Goal: Task Accomplishment & Management: Manage account settings

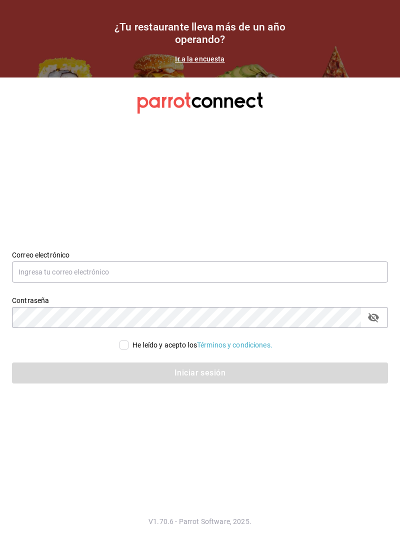
click at [329, 170] on section "Datos incorrectos. Verifica que tu Correo o Contraseña estén bien escritos. Cor…" at bounding box center [200, 317] width 400 height 479
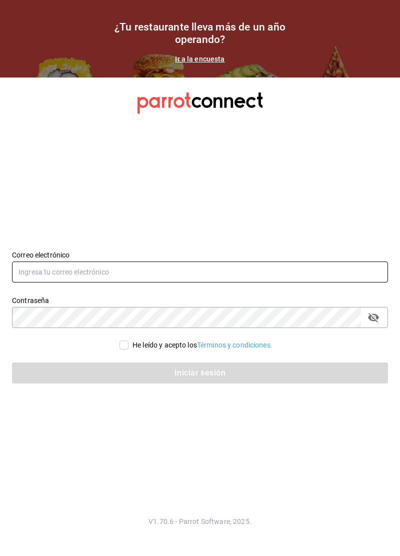
click at [280, 283] on input "text" at bounding box center [200, 272] width 376 height 21
type input "[EMAIL_ADDRESS][DOMAIN_NAME]"
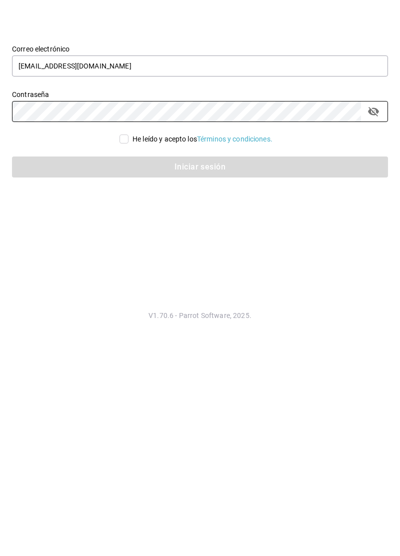
scroll to position [27, 0]
click at [124, 341] on input "He leído y acepto los Términos y condiciones." at bounding box center [124, 345] width 9 height 9
checkbox input "true"
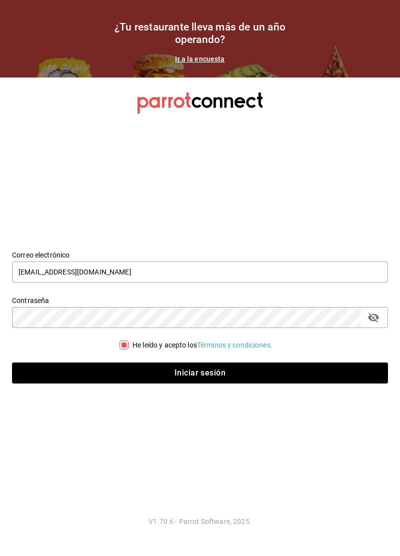
click at [374, 315] on icon "campo de contraseña" at bounding box center [373, 318] width 11 height 10
click at [220, 372] on font "Iniciar sesión" at bounding box center [200, 373] width 51 height 10
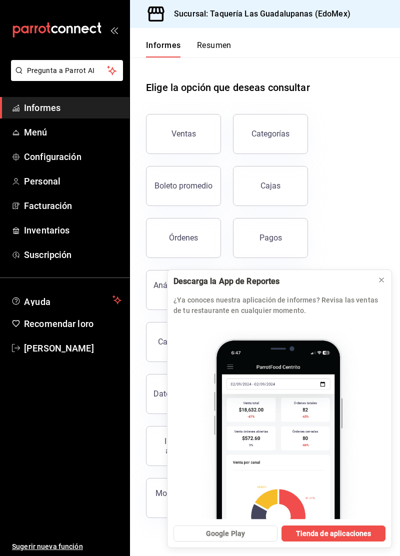
click at [331, 315] on font "¿Ya conoces nuestra aplicación de informes? Revisa las ventas de tu restaurante…" at bounding box center [276, 305] width 205 height 19
click at [378, 284] on icon at bounding box center [382, 280] width 8 height 8
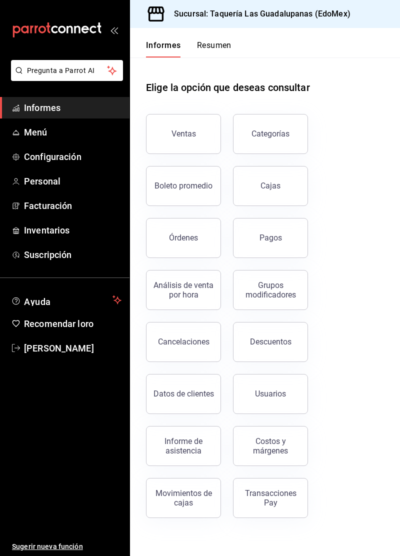
click at [87, 134] on span "Menú" at bounding box center [73, 133] width 98 height 14
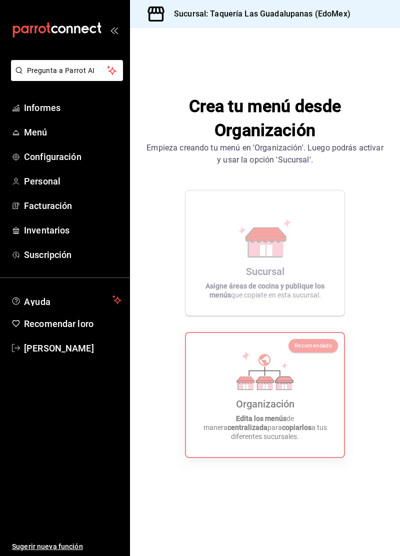
click at [288, 390] on icon at bounding box center [265, 370] width 57 height 39
click at [303, 349] on font "Recomendado" at bounding box center [314, 346] width 38 height 7
click at [307, 276] on div "Sucursal Asigne áreas de cocina y publique los menús que copiate en esta sucurs…" at bounding box center [265, 253] width 135 height 109
click at [270, 388] on icon at bounding box center [265, 370] width 57 height 39
click at [62, 137] on span "Menú" at bounding box center [73, 133] width 98 height 14
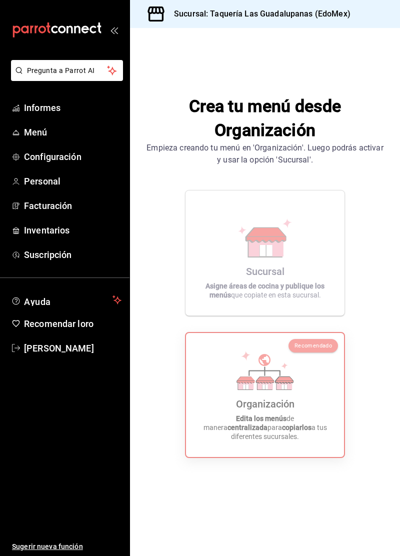
click at [35, 139] on span "Menú" at bounding box center [73, 133] width 98 height 14
click at [262, 384] on icon at bounding box center [266, 380] width 18 height 7
click at [76, 161] on font "Configuración" at bounding box center [53, 157] width 58 height 11
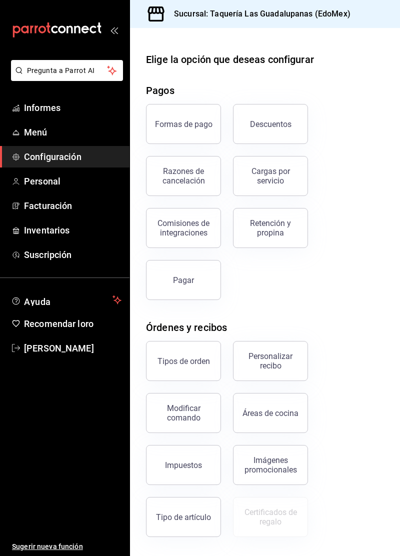
click at [85, 142] on link "Menú" at bounding box center [65, 133] width 130 height 22
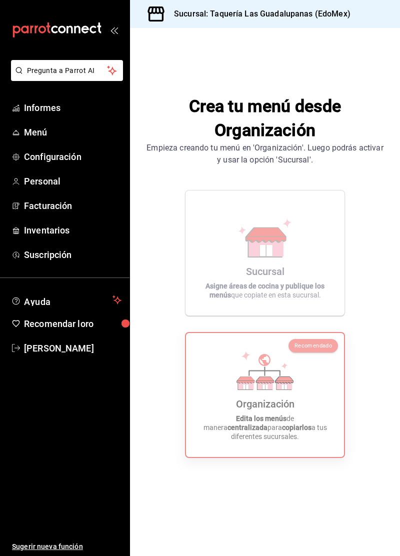
click at [270, 242] on icon at bounding box center [267, 235] width 40 height 15
click at [248, 361] on icon at bounding box center [246, 356] width 10 height 10
click at [310, 349] on font "Recomendado" at bounding box center [314, 346] width 38 height 7
click at [311, 349] on font "Recomendado" at bounding box center [314, 346] width 38 height 7
click at [309, 349] on font "Recomendado" at bounding box center [314, 346] width 38 height 7
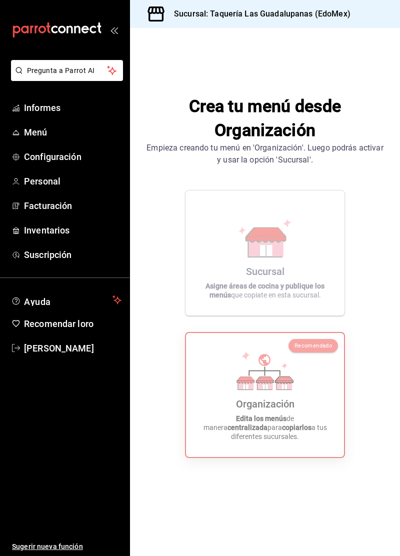
click at [78, 104] on span "Informes" at bounding box center [73, 108] width 98 height 14
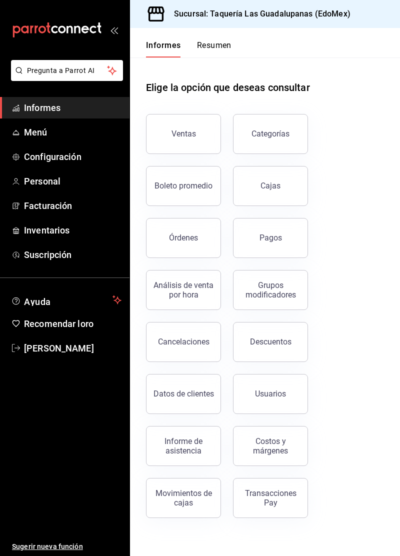
click at [75, 179] on span "Personal" at bounding box center [73, 182] width 98 height 14
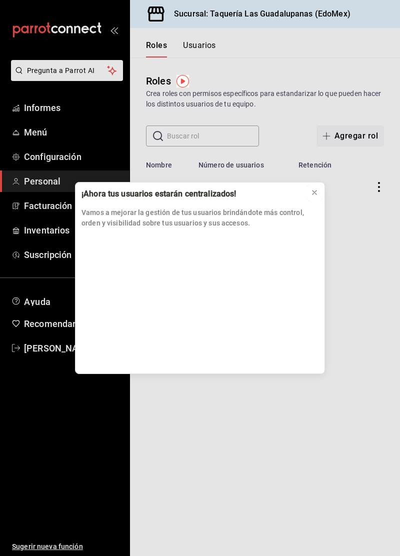
click at [309, 199] on button at bounding box center [315, 193] width 16 height 16
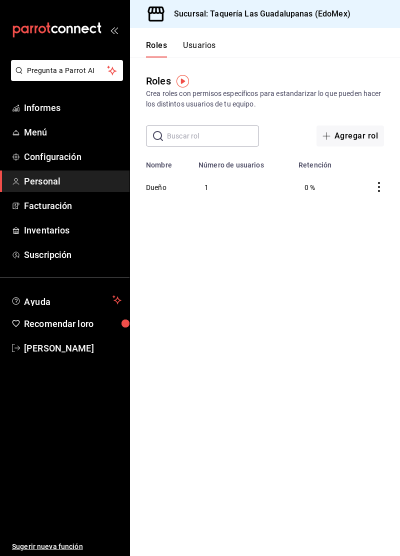
click at [165, 185] on font "Dueño" at bounding box center [156, 188] width 21 height 8
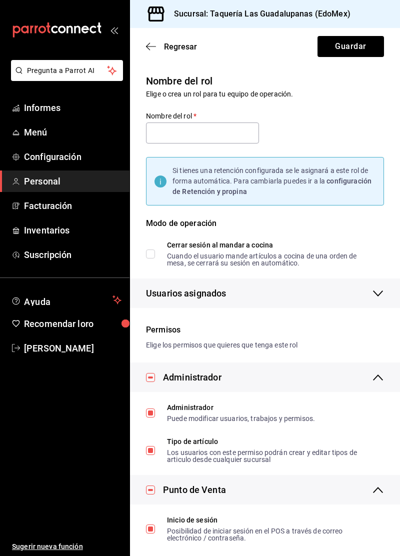
type input "Dueño"
checkbox input "true"
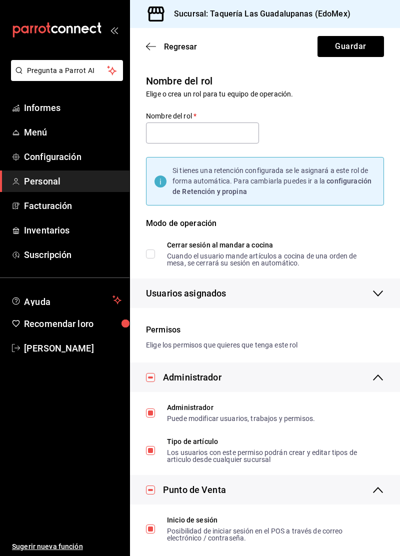
checkbox input "true"
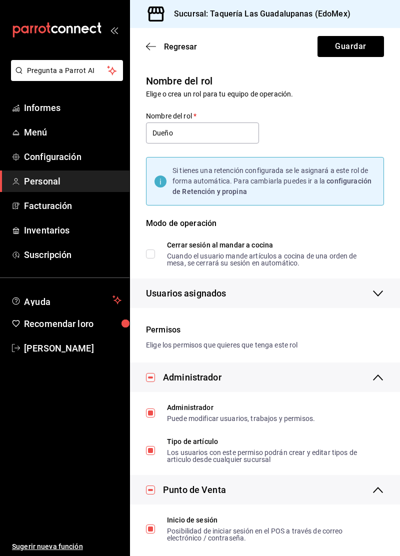
checkbox input "true"
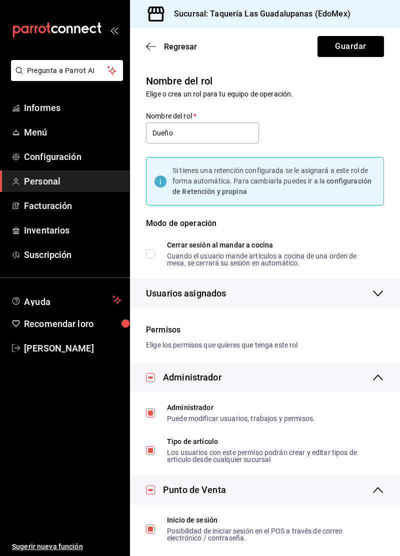
checkbox input "true"
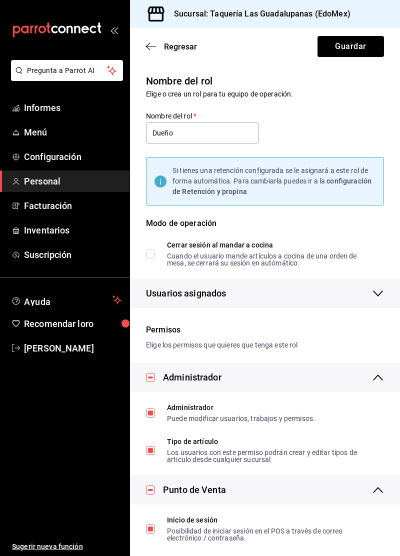
checkbox input "true"
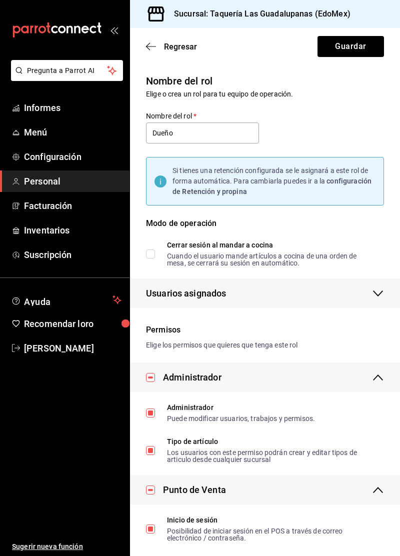
checkbox input "true"
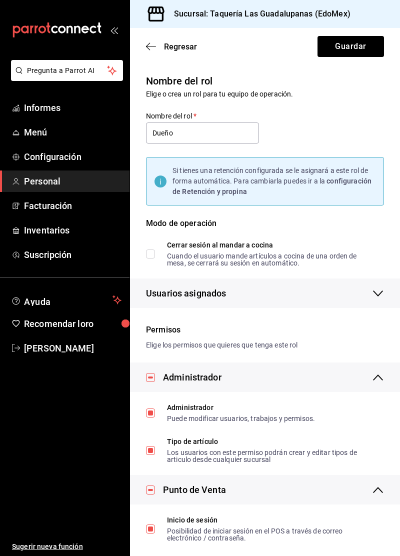
checkbox input "true"
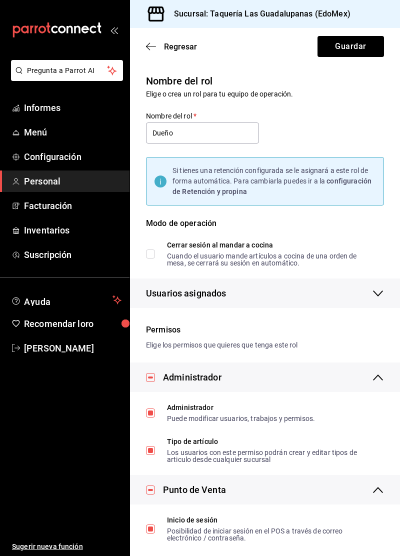
checkbox input "true"
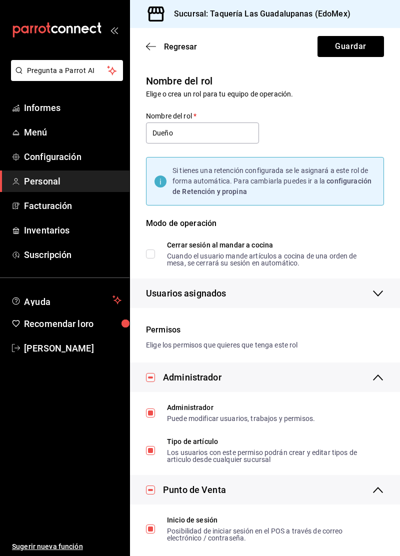
checkbox input "true"
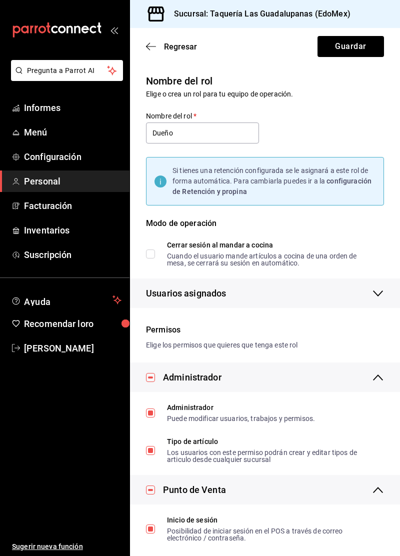
checkbox input "true"
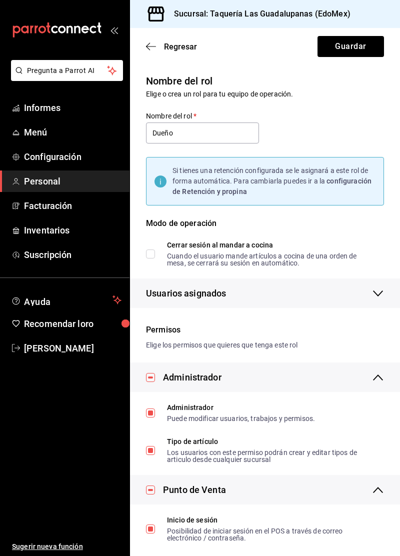
checkbox input "true"
click at [262, 181] on font "Si tienes una retención configurada se le asignará a este rol de forma automáti…" at bounding box center [271, 176] width 196 height 19
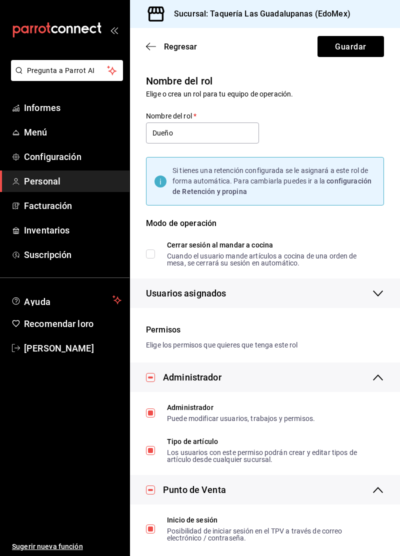
click at [191, 47] on font "Regresar" at bounding box center [180, 47] width 33 height 10
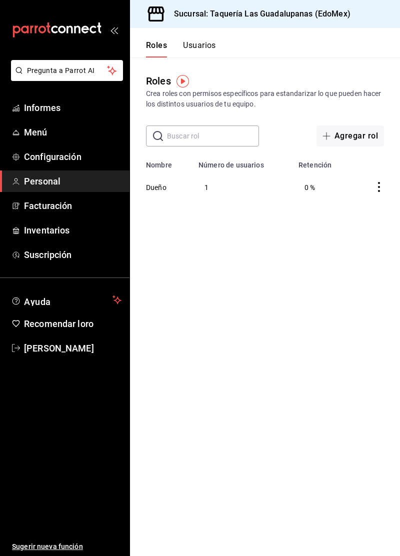
click at [379, 190] on icon "comportamiento" at bounding box center [379, 187] width 2 height 10
click at [337, 268] on div at bounding box center [200, 278] width 400 height 556
click at [358, 140] on font "Agregar rol" at bounding box center [357, 136] width 44 height 10
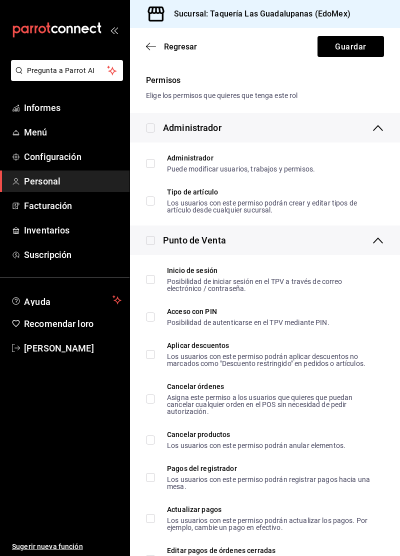
scroll to position [153, 0]
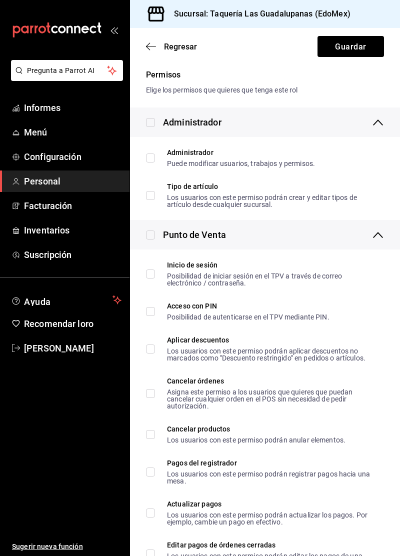
type input "Teléfono"
click at [320, 128] on div "Administrador" at bounding box center [265, 123] width 270 height 30
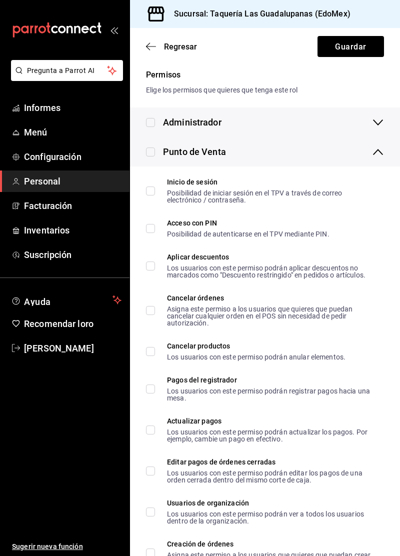
click at [327, 129] on div "Administrador" at bounding box center [265, 123] width 270 height 30
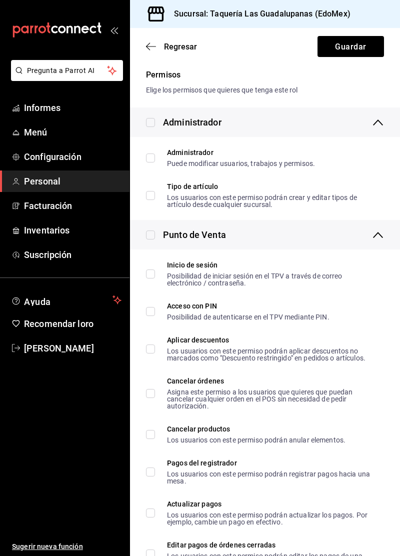
click at [311, 162] on font "Puede modificar usuarios, trabajos y permisos." at bounding box center [241, 164] width 148 height 8
checkbox input "true"
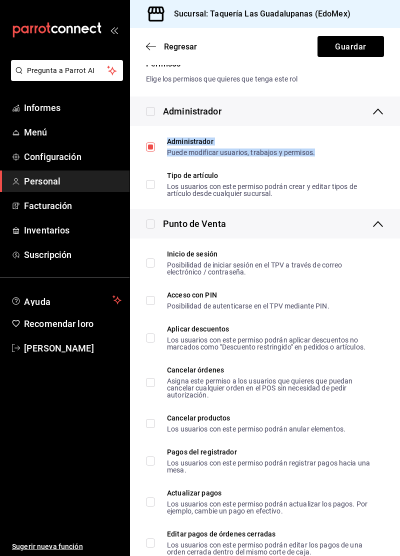
scroll to position [175, 0]
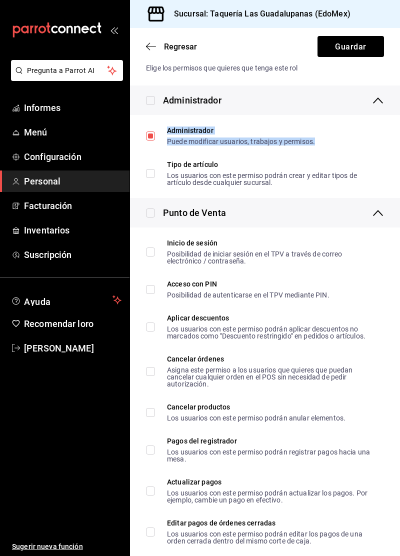
click at [311, 179] on font "Los usuarios con este permiso podrán crear y editar tipos de artículo desde cua…" at bounding box center [262, 179] width 190 height 15
checkbox input "true"
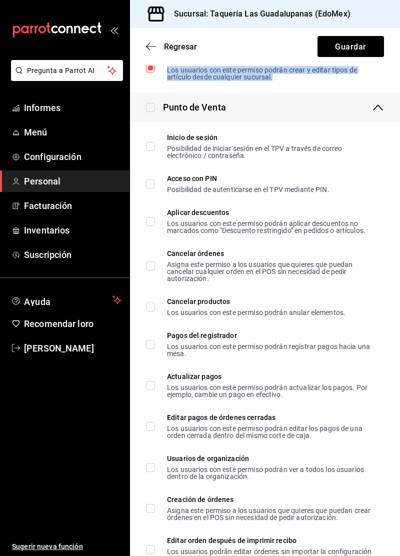
scroll to position [281, 0]
click at [302, 156] on div "Posibilidad de iniciar sesión en el TPV a través de correo electrónico / contra…" at bounding box center [271, 152] width 209 height 14
checkbox input "true"
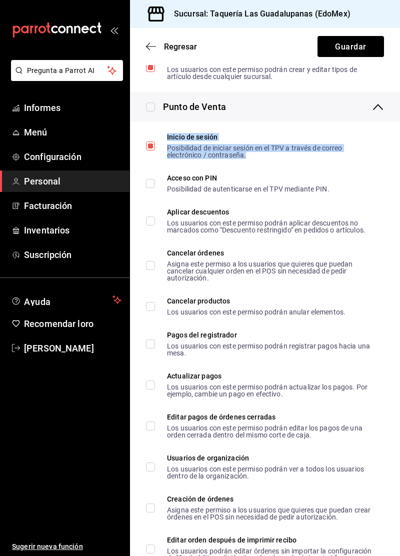
click at [286, 185] on font "Posibilidad de autenticarse en el TPV mediante PIN." at bounding box center [248, 189] width 163 height 8
checkbox input "true"
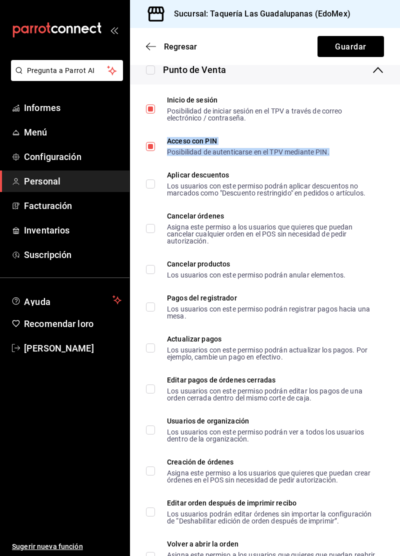
scroll to position [321, 0]
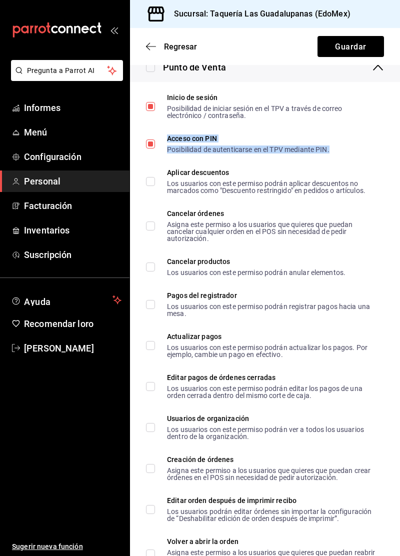
click at [309, 185] on font "Los usuarios con este permiso podrán aplicar descuentos no marcados como "Descu…" at bounding box center [266, 187] width 199 height 15
checkbox input "true"
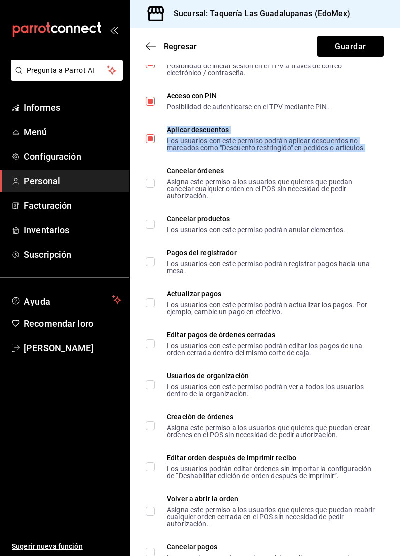
scroll to position [365, 0]
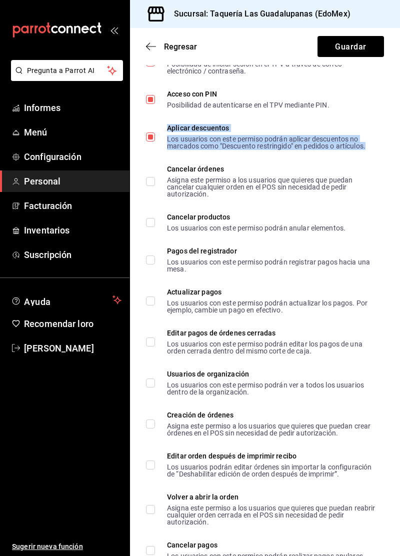
click at [277, 179] on font "Asigna este permiso a los usuarios que quieres que puedan cancelar cualquier or…" at bounding box center [260, 187] width 186 height 22
checkbox input "true"
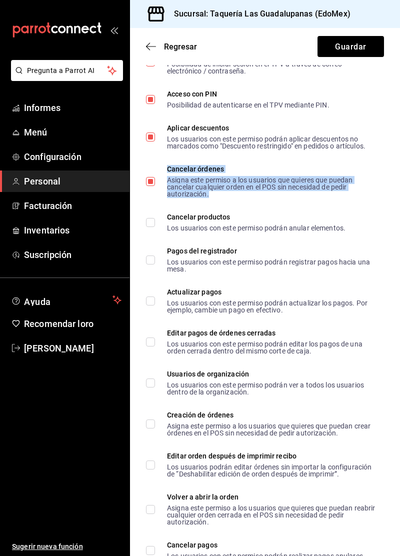
click at [314, 229] on font "Los usuarios con este permiso podrán anular elementos." at bounding box center [256, 228] width 179 height 8
checkbox input "true"
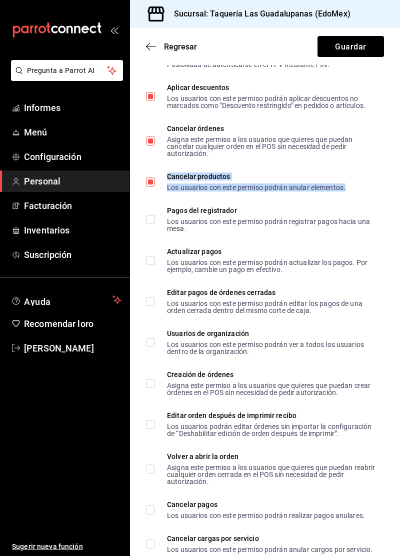
scroll to position [407, 0]
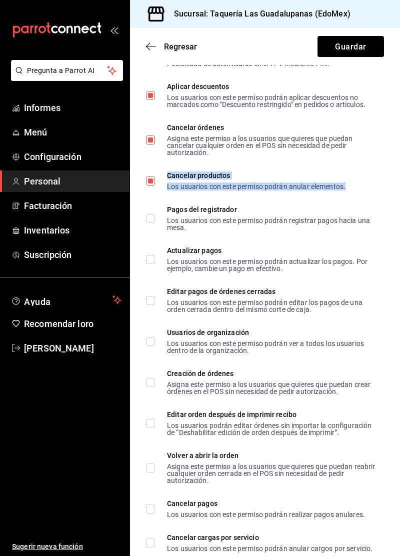
click at [293, 228] on div "Los usuarios con este permiso podrán registrar pagos hacia una mesa." at bounding box center [271, 224] width 209 height 14
checkbox input "true"
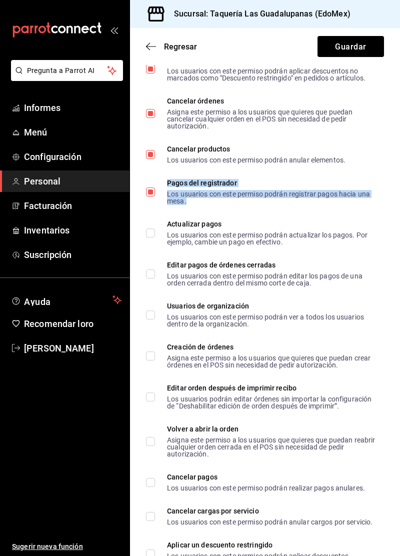
scroll to position [434, 0]
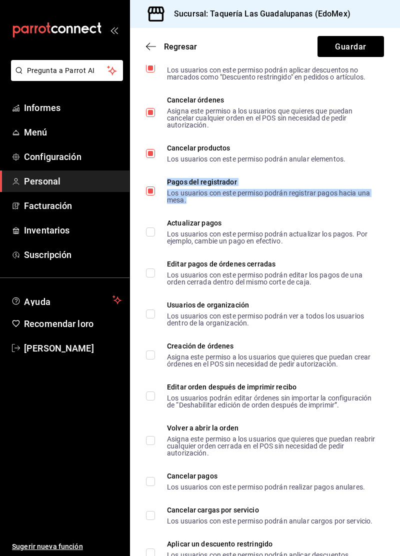
click at [270, 242] on font "Los usuarios con este permiso podrán actualizar los pagos. Por ejemplo, cambie …" at bounding box center [267, 237] width 201 height 15
checkbox input "true"
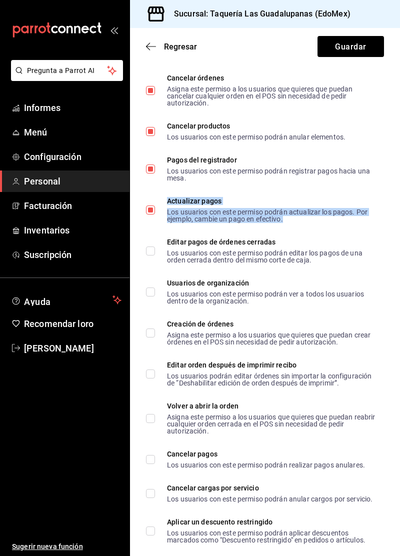
scroll to position [476, 0]
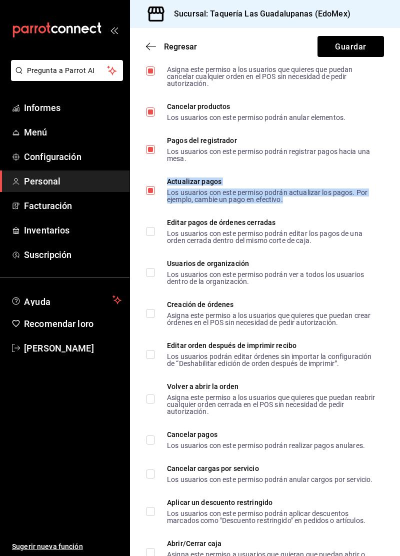
click at [295, 235] on font "Los usuarios con este permiso podrán editar los pagos de una orden cerrada dent…" at bounding box center [265, 237] width 196 height 15
checkbox input "true"
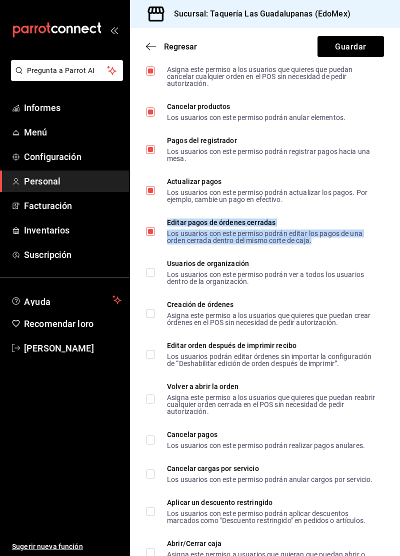
click at [283, 281] on div "Los usuarios con este permiso podrán ver a todos los usuarios dentro de la orga…" at bounding box center [271, 278] width 209 height 14
checkbox input "true"
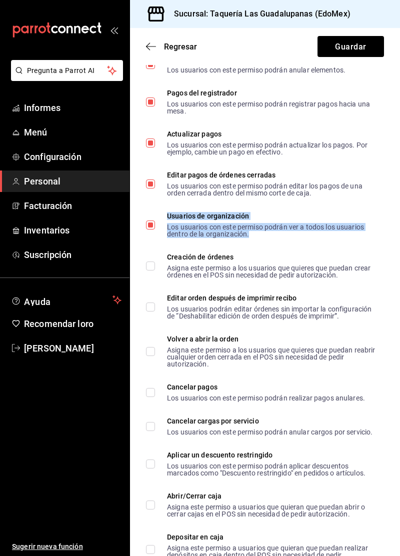
scroll to position [524, 0]
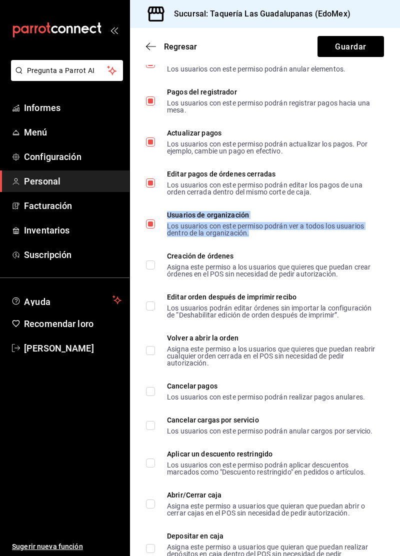
click at [296, 277] on font "Asigna este permiso a los usuarios que quieres que puedan crear órdenes en el P…" at bounding box center [269, 270] width 204 height 15
checkbox input "true"
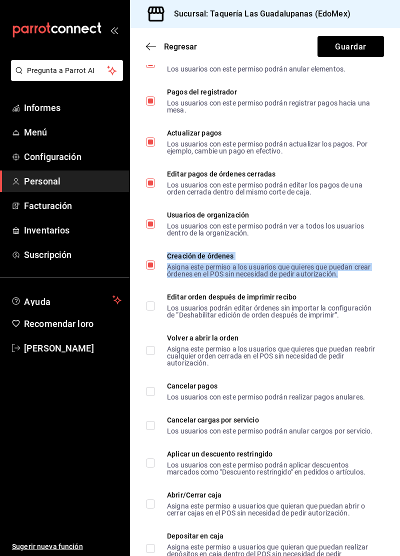
click at [274, 327] on li "Volver a abrir la orden Asigna este permiso a los usuarios que quieres que pued…" at bounding box center [265, 351] width 270 height 48
checkbox input "true"
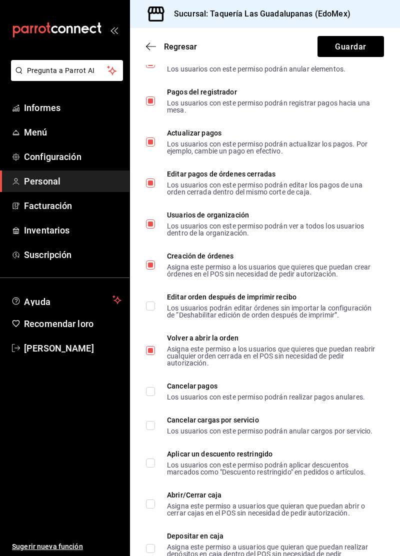
click at [197, 310] on font "Los usuarios podrán editar órdenes sin importar la configuración de “Deshabilit…" at bounding box center [269, 311] width 205 height 15
checkbox input "true"
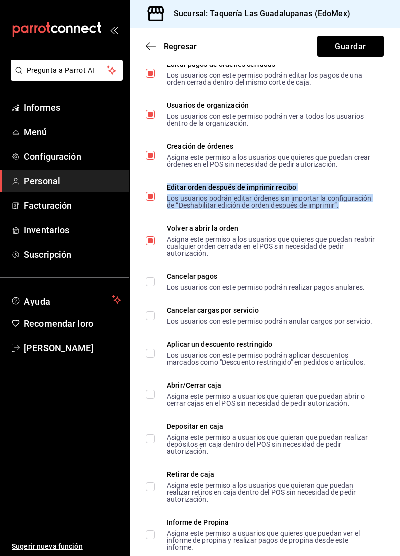
scroll to position [639, 0]
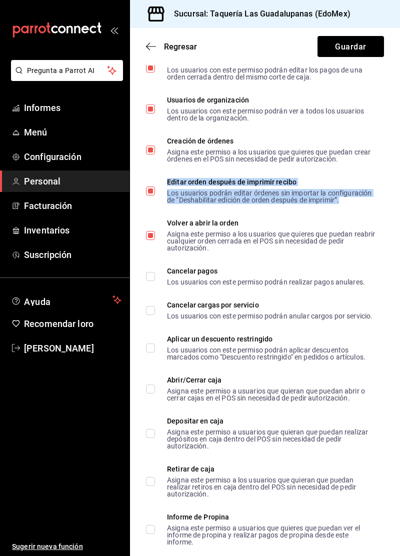
click at [243, 283] on font "Los usuarios con este permiso podrán realizar pagos anulares." at bounding box center [266, 282] width 198 height 8
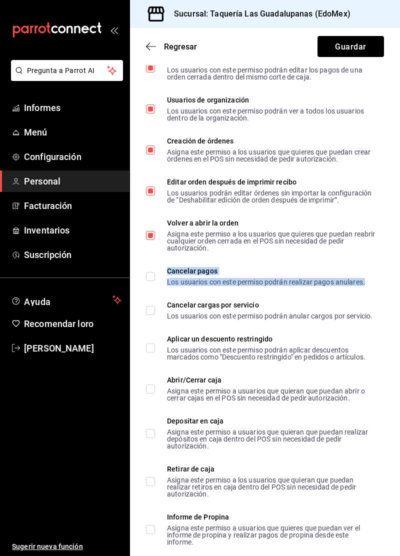
checkbox input "true"
click at [232, 316] on font "Los usuarios con este permiso podrán anular cargos por servicio." at bounding box center [270, 316] width 206 height 8
click at [155, 315] on input "Cancelar cargas por servicio Los usuarios con este permiso podrán anular cargos…" at bounding box center [150, 310] width 9 height 9
checkbox input "false"
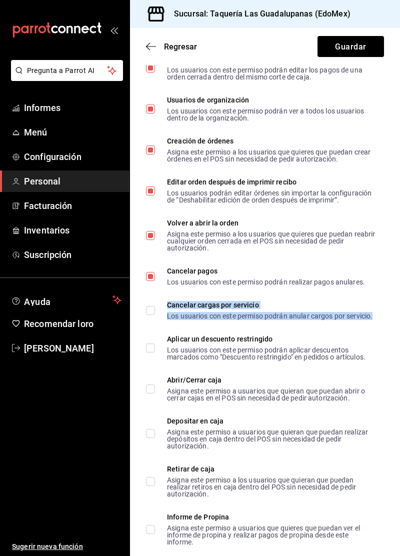
click at [225, 349] on font "Los usuarios con este permiso podrán aplicar descuentos marcados como "Descuent…" at bounding box center [266, 353] width 199 height 15
checkbox input "true"
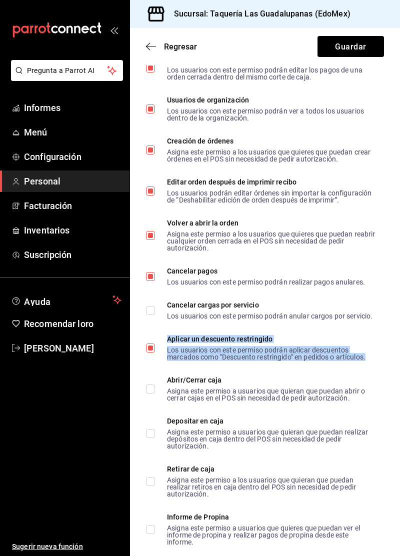
click at [201, 314] on font "Los usuarios con este permiso podrán anular cargos por servicio." at bounding box center [270, 316] width 206 height 8
checkbox input "true"
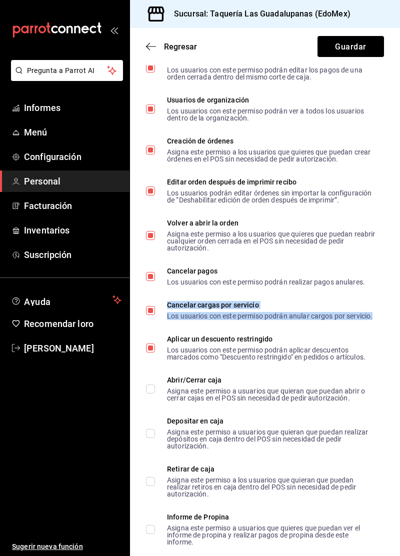
click at [225, 400] on font "Asigna este permiso a usuarios que quieran que puedan abrir o cerrar cajas en e…" at bounding box center [266, 394] width 198 height 15
checkbox input "true"
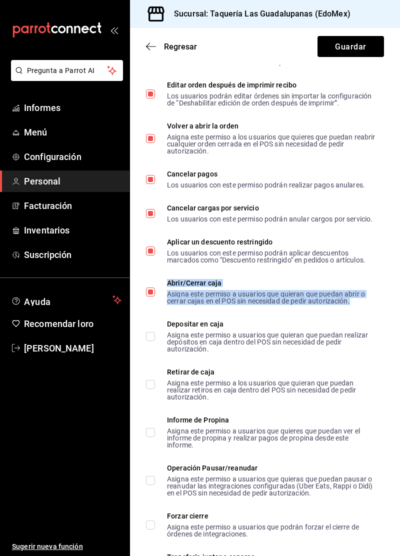
scroll to position [742, 0]
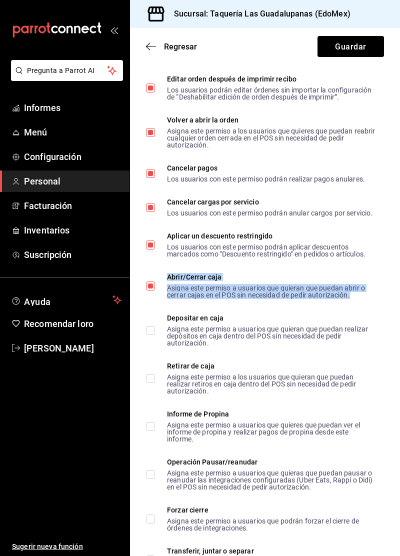
click at [230, 337] on font "Asigna este permiso a usuarios que quieran que puedan realizar depósitos en caj…" at bounding box center [267, 336] width 201 height 22
checkbox input "true"
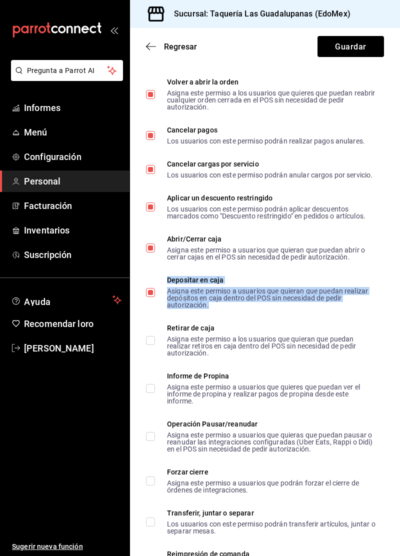
scroll to position [823, 0]
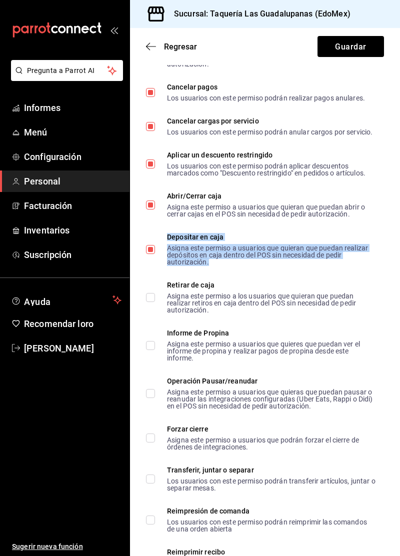
click at [266, 300] on font "Asigna este permiso a los usuarios que quieran que puedan realizar retiros en c…" at bounding box center [261, 303] width 189 height 22
checkbox input "true"
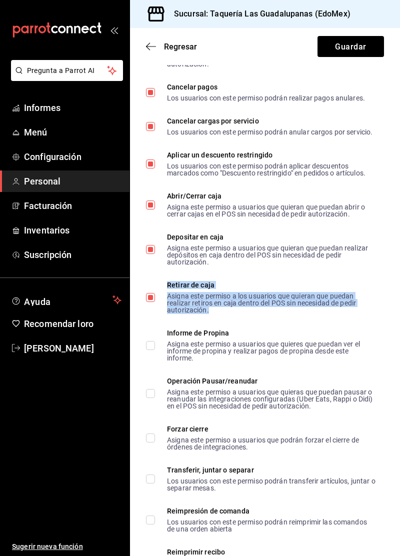
click at [245, 346] on font "Asigna este permiso a usuarios que quieres que puedan ver el informe de propina…" at bounding box center [263, 351] width 193 height 22
checkbox input "true"
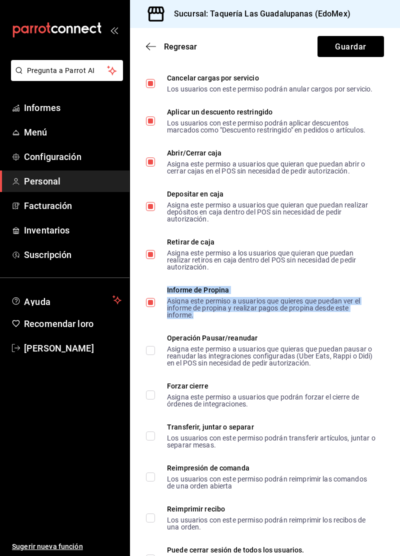
scroll to position [911, 0]
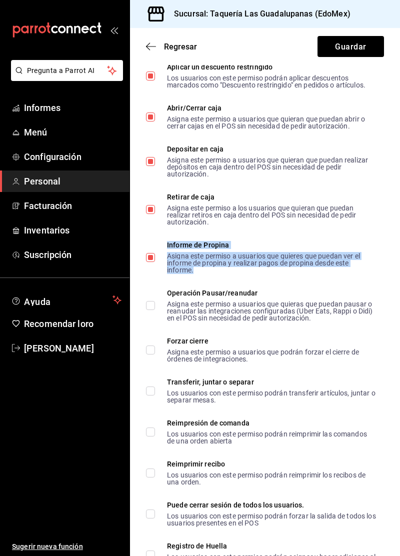
click at [259, 312] on font "Asigna este permiso a usuarios que quieras que puedan pausar o reanudar las int…" at bounding box center [270, 311] width 206 height 22
checkbox input "true"
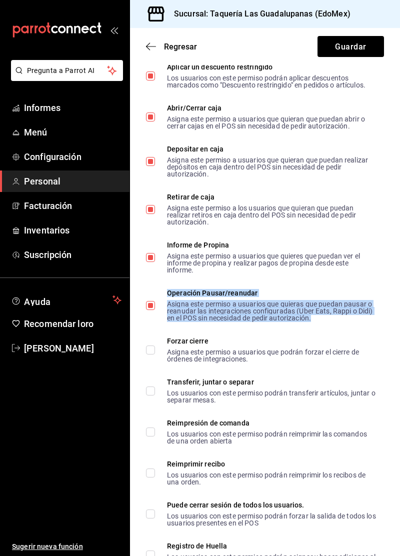
click at [231, 361] on font "Asigna este permiso a usuarios que podrán forzar el cierre de órdenes de integr…" at bounding box center [263, 355] width 192 height 15
click at [155, 355] on input "Forzar cierre Asigna este permiso a usuarios que podrán forzar el cierre de órd…" at bounding box center [150, 350] width 9 height 9
checkbox input "false"
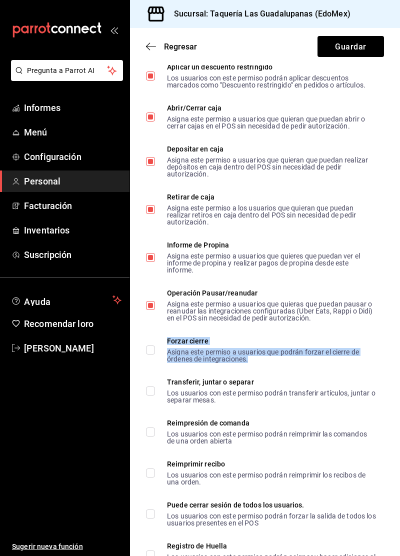
click at [219, 402] on div "Los usuarios con este permiso podrán transferir artículos, juntar o separar mes…" at bounding box center [271, 397] width 209 height 14
click at [155, 396] on input "Transferir, juntar o separar Los usuarios con este permiso podrán transferir ar…" at bounding box center [150, 391] width 9 height 9
checkbox input "false"
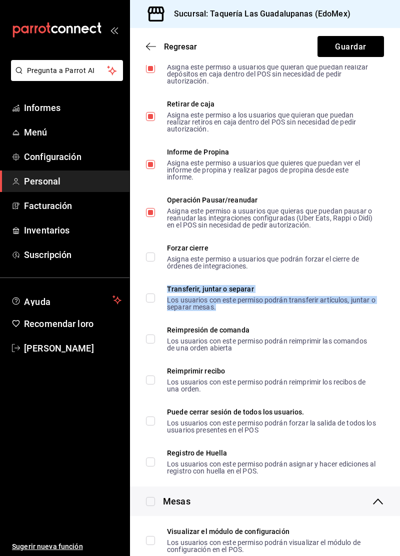
scroll to position [1006, 0]
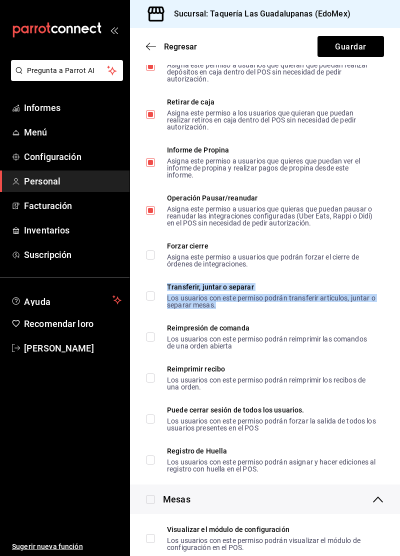
click at [240, 264] on font "Asigna este permiso a usuarios que podrán forzar el cierre de órdenes de integr…" at bounding box center [263, 260] width 192 height 15
checkbox input "true"
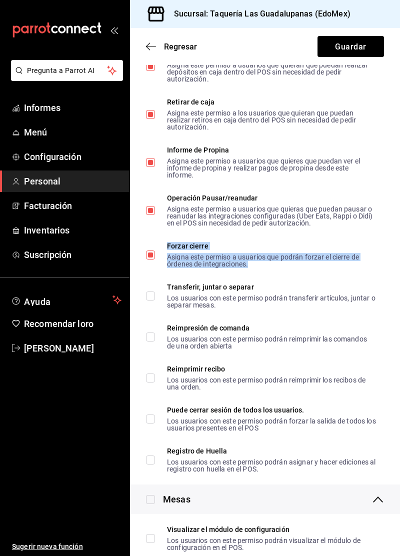
click at [222, 302] on div "Los usuarios con este permiso podrán transferir artículos, juntar o separar mes…" at bounding box center [271, 302] width 209 height 14
click at [155, 301] on input "Transferir, juntar o separar Los usuarios con este permiso podrán transferir ar…" at bounding box center [150, 296] width 9 height 9
checkbox input "false"
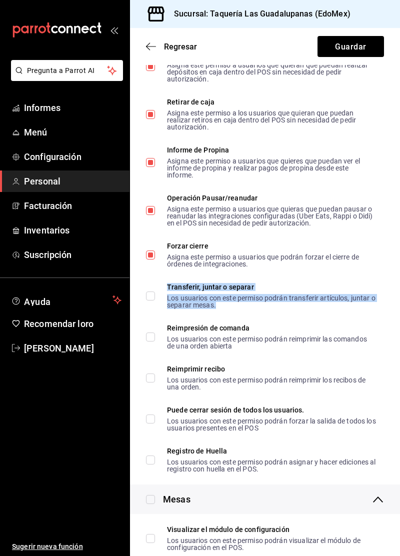
click at [213, 346] on font "Los usuarios con este permiso podrán reimprimir las comandos de una orden abier…" at bounding box center [267, 342] width 200 height 15
checkbox input "true"
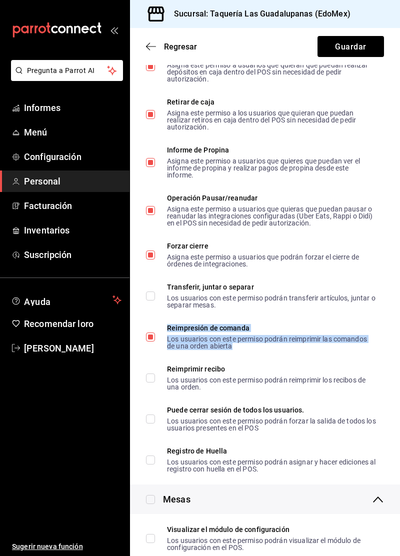
click at [168, 384] on font "Los usuarios con este permiso podrán reimprimir los recibos de una orden." at bounding box center [266, 383] width 199 height 15
checkbox input "true"
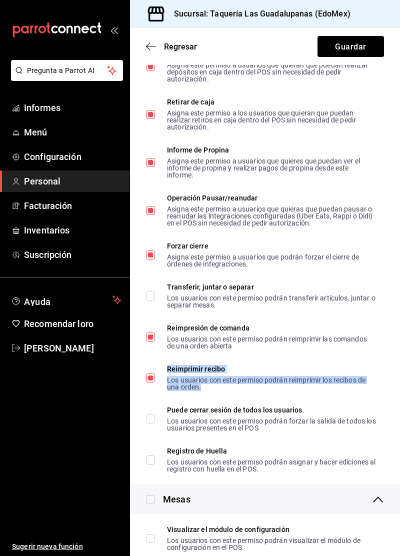
click at [152, 296] on input "Transferir, juntar o separar Los usuarios con este permiso podrán transferir ar…" at bounding box center [150, 296] width 9 height 9
checkbox input "true"
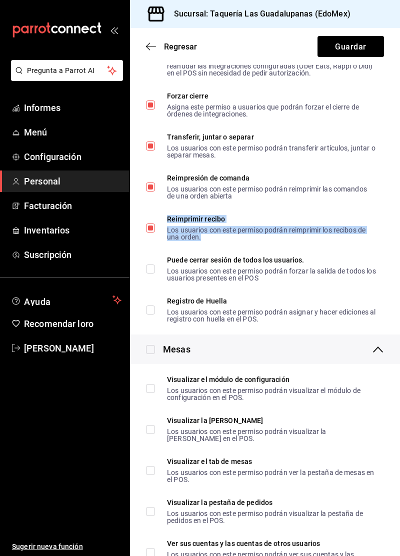
scroll to position [1158, 0]
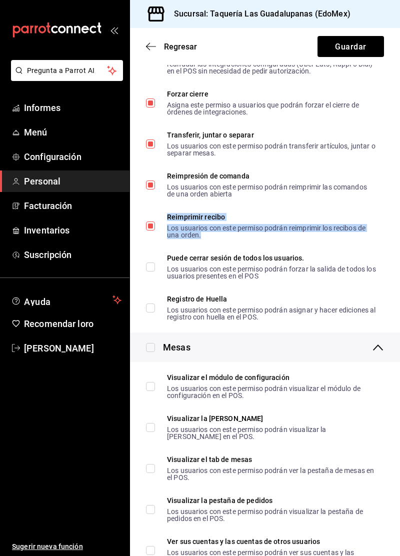
click at [163, 269] on span "Puede cerrar sesión de todos los usuarios. Los usuarios con este permiso podrán…" at bounding box center [265, 267] width 221 height 25
click at [155, 269] on input "Puede cerrar sesión de todos los usuarios. Los usuarios con este permiso podrán…" at bounding box center [150, 267] width 9 height 9
checkbox input "false"
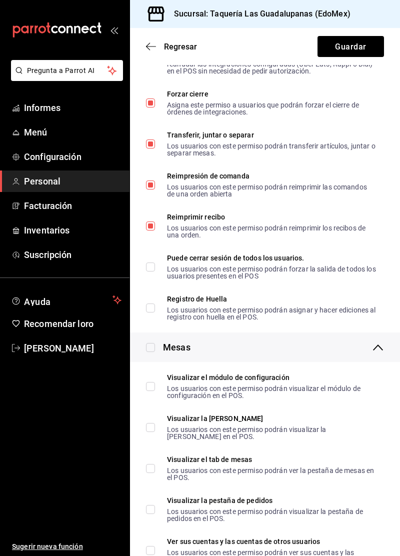
click at [153, 307] on input "Registro de Huella Los usuarios con este permiso podrán asignar y hacer edicion…" at bounding box center [150, 308] width 9 height 9
checkbox input "true"
click at [165, 264] on span "Puede cerrar sesión de todos los usuarios. Los usuarios con este permiso podrán…" at bounding box center [265, 267] width 221 height 25
click at [155, 264] on input "Puede cerrar sesión de todos los usuarios. Los usuarios con este permiso podrán…" at bounding box center [150, 267] width 9 height 9
checkbox input "false"
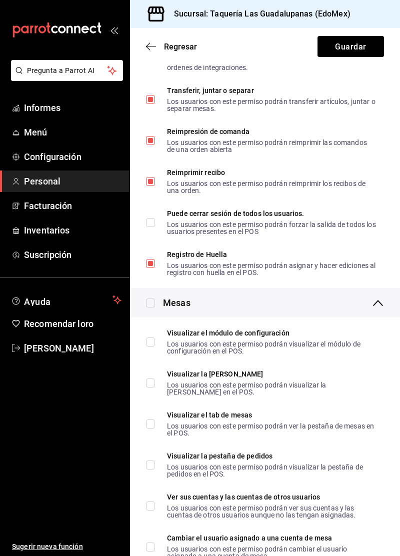
scroll to position [1206, 0]
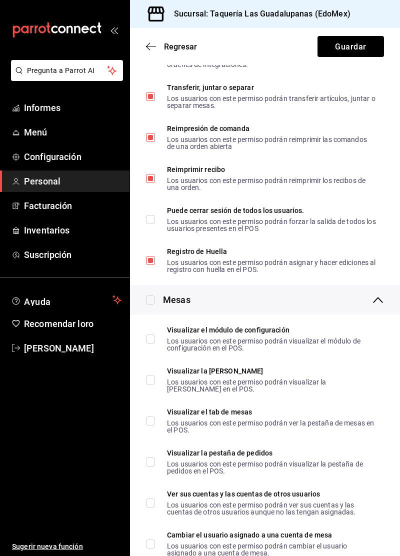
click at [245, 231] on font "Los usuarios con este permiso podrán forzar la salida de todos los usuarios pre…" at bounding box center [271, 225] width 209 height 15
checkbox input "true"
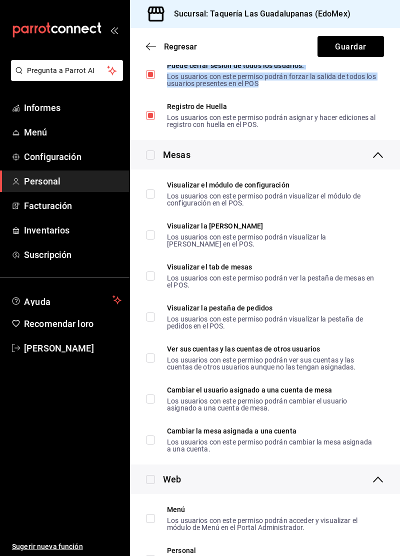
scroll to position [1372, 0]
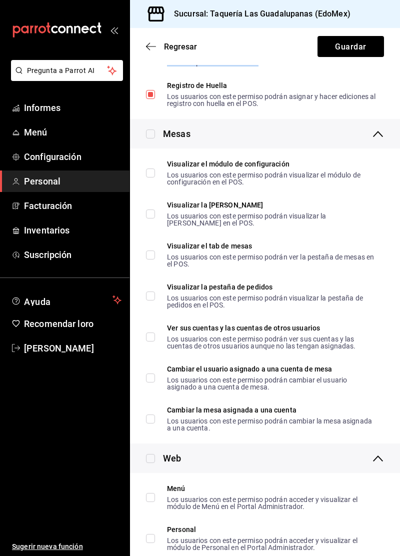
click at [153, 134] on input "checkbox" at bounding box center [150, 134] width 9 height 9
checkbox input "true"
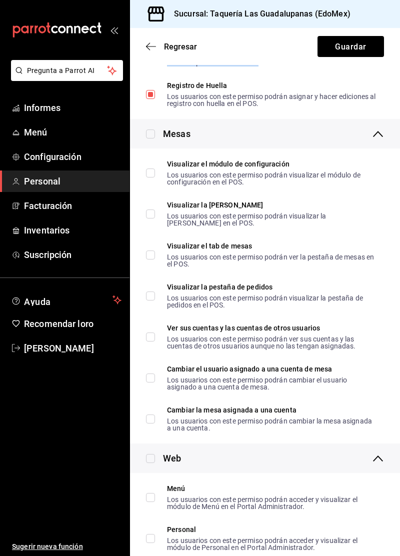
checkbox input "true"
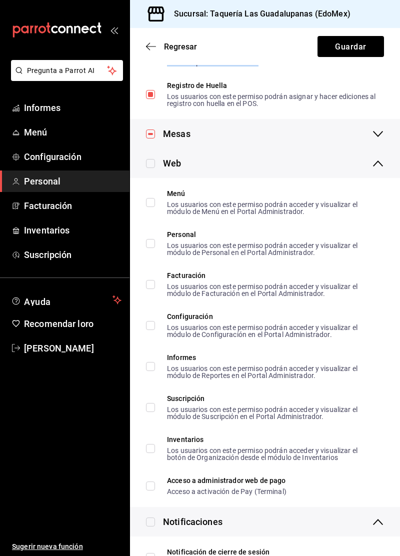
click at [164, 133] on font "Mesas" at bounding box center [177, 134] width 28 height 11
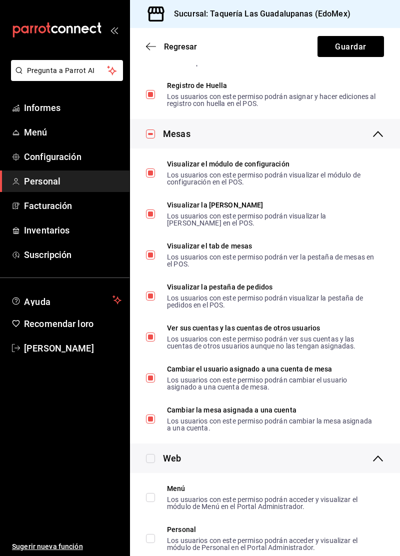
click at [206, 139] on div "Mesas" at bounding box center [265, 134] width 270 height 30
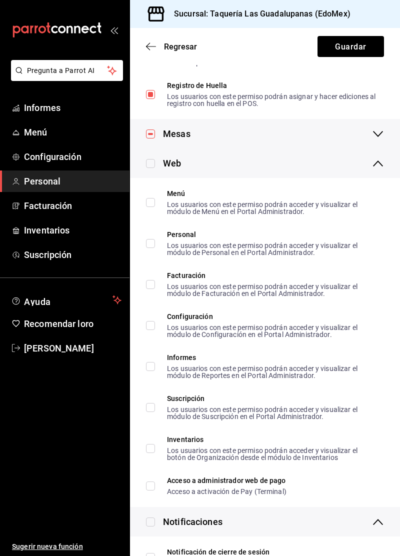
click at [154, 162] on input "checkbox" at bounding box center [150, 163] width 9 height 9
checkbox input "true"
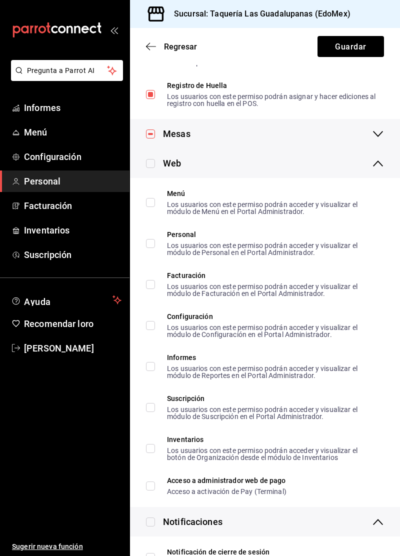
checkbox input "true"
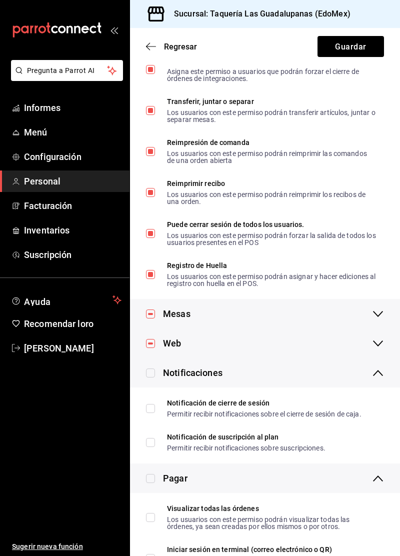
scroll to position [1187, 0]
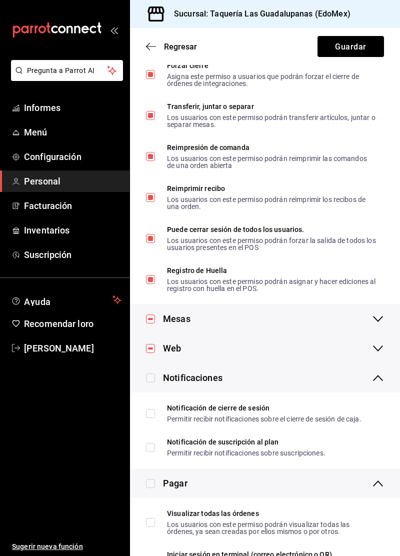
click at [219, 326] on div "Mesas" at bounding box center [265, 319] width 270 height 30
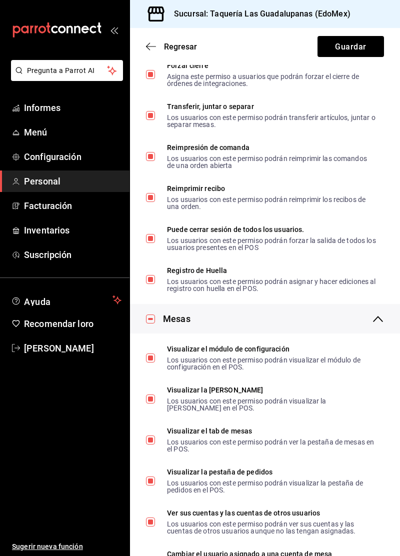
click at [244, 316] on div "Mesas" at bounding box center [265, 319] width 270 height 30
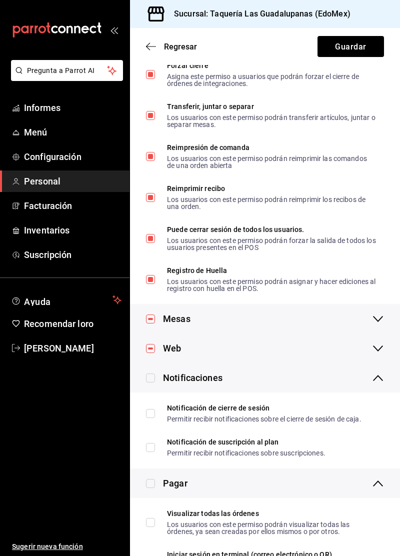
click at [235, 352] on div "Web" at bounding box center [265, 349] width 270 height 30
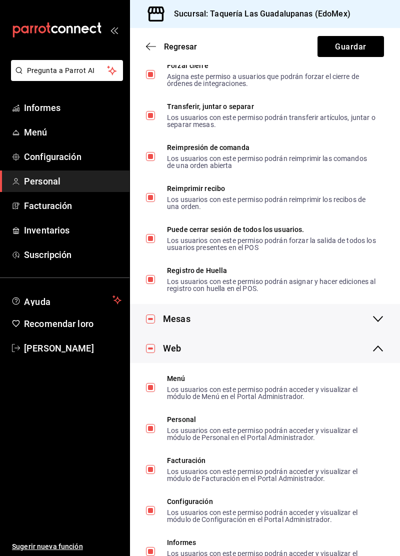
click at [246, 346] on div "Web" at bounding box center [265, 349] width 270 height 30
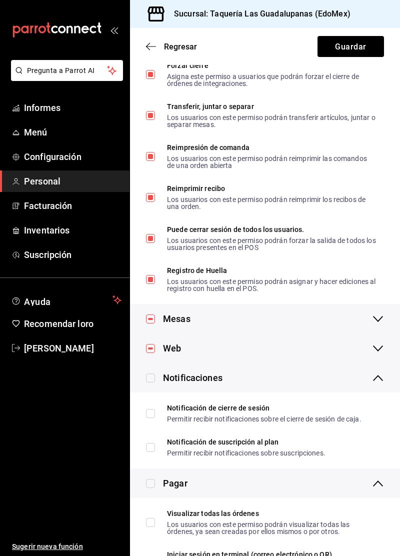
click at [229, 370] on div "Notificaciones" at bounding box center [265, 378] width 270 height 30
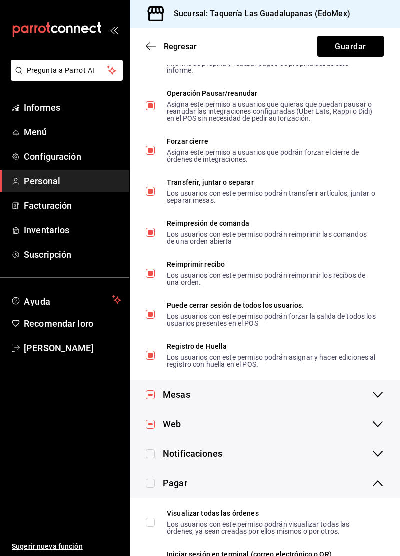
click at [213, 449] on font "Notificaciones" at bounding box center [193, 454] width 60 height 11
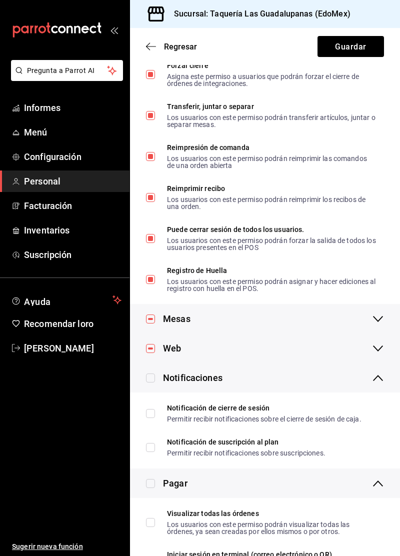
click at [161, 375] on div "Notificaciones" at bounding box center [184, 378] width 77 height 14
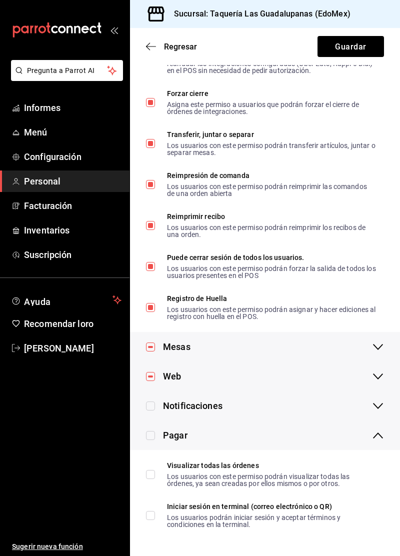
scroll to position [1111, 0]
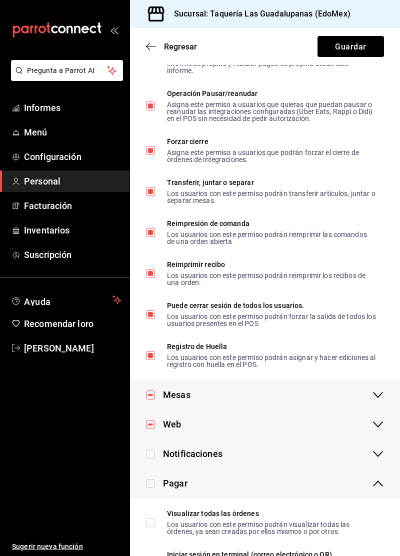
click at [152, 455] on input "checkbox" at bounding box center [150, 454] width 9 height 9
checkbox input "true"
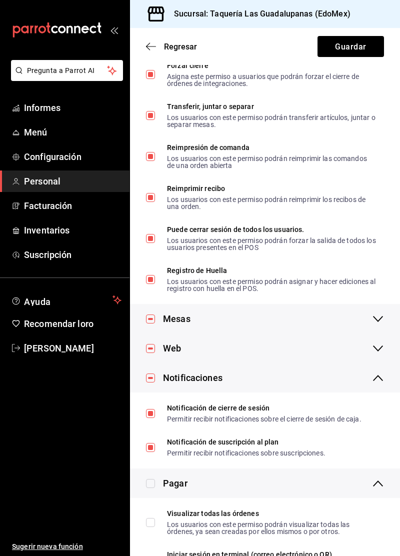
click at [154, 479] on input "checkbox" at bounding box center [150, 483] width 9 height 9
checkbox input "true"
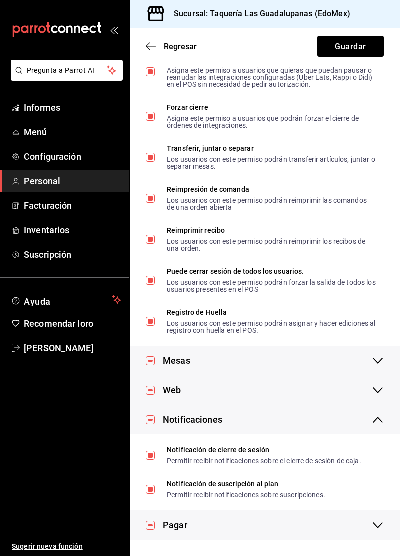
scroll to position [1097, 0]
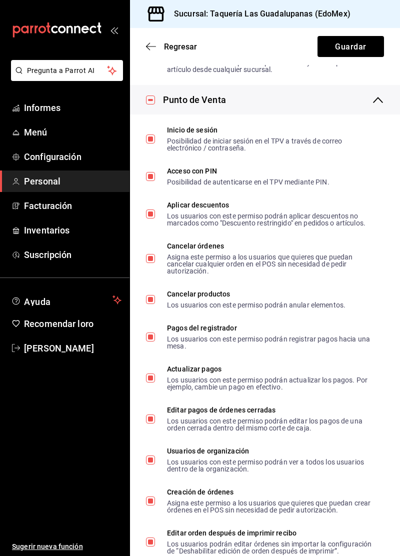
scroll to position [0, 0]
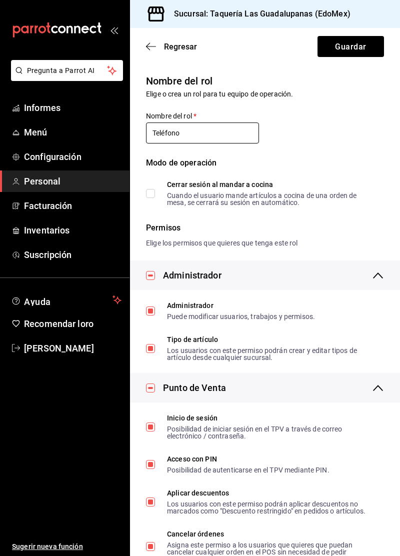
click at [229, 141] on input "Teléfono" at bounding box center [202, 133] width 113 height 21
type input "Teléfono Bryan"
click at [361, 56] on button "Guardar" at bounding box center [351, 46] width 67 height 21
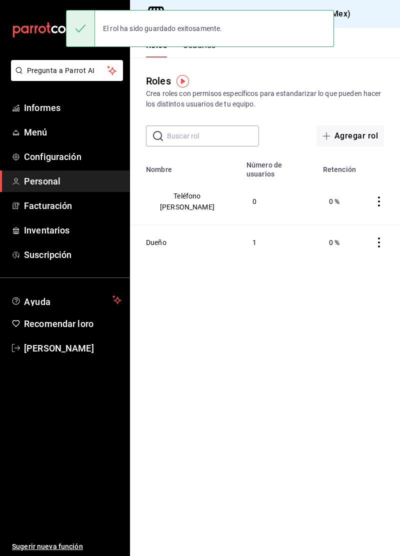
click at [359, 138] on font "Agregar rol" at bounding box center [357, 136] width 44 height 10
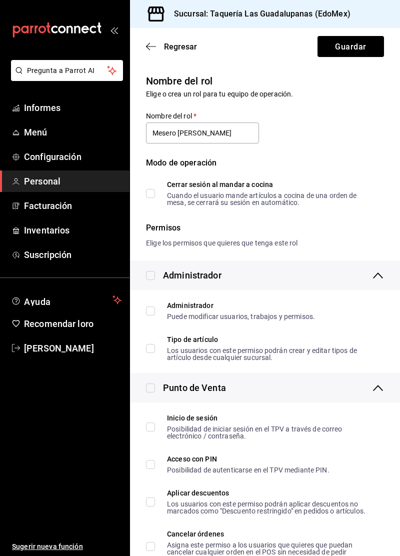
type input "Mesero Joshua"
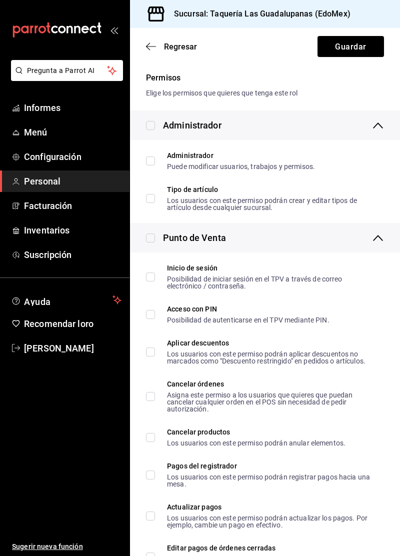
scroll to position [150, 0]
click at [152, 163] on input "Administrador Puede modificar usuarios, trabajos y permisos." at bounding box center [150, 161] width 9 height 9
click at [171, 167] on font "Puede modificar usuarios, trabajos y permisos." at bounding box center [241, 167] width 148 height 8
checkbox input "false"
click at [277, 126] on div "Administrador" at bounding box center [265, 126] width 270 height 30
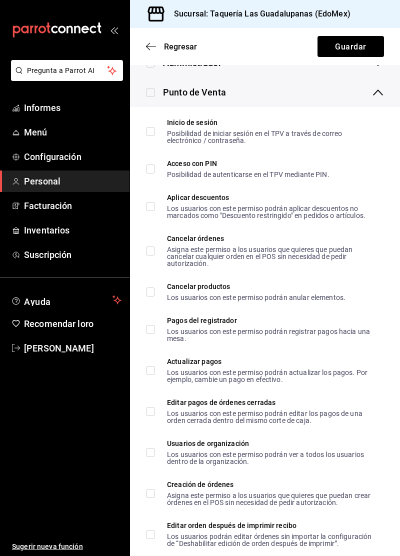
scroll to position [227, 0]
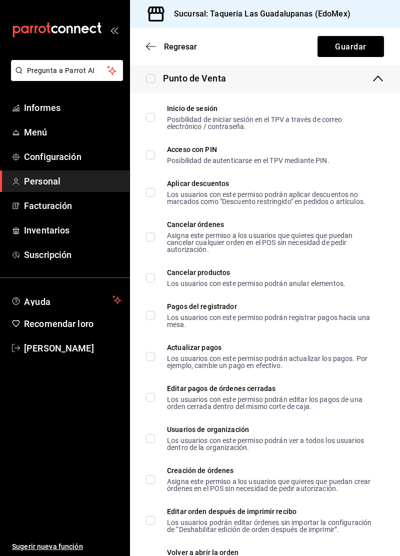
click at [289, 196] on font "Los usuarios con este permiso podrán aplicar descuentos no marcados como "Descu…" at bounding box center [266, 198] width 199 height 15
checkbox input "true"
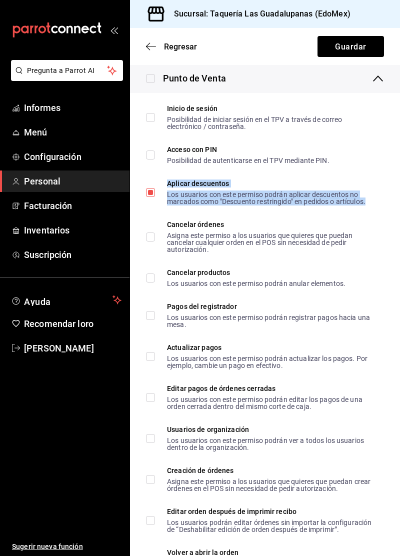
click at [275, 244] on font "Asigna este permiso a los usuarios que quieres que puedan cancelar cualquier or…" at bounding box center [260, 243] width 186 height 22
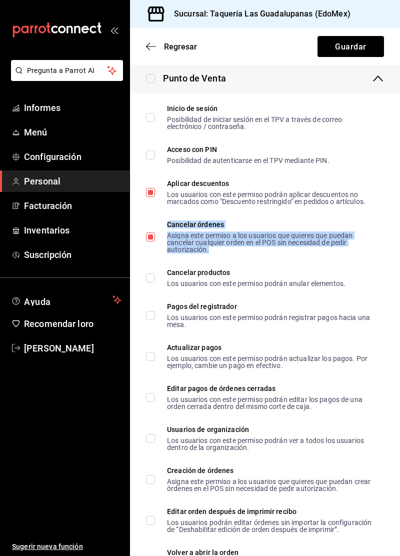
click at [268, 236] on font "Asigna este permiso a los usuarios que quieres que puedan cancelar cualquier or…" at bounding box center [260, 243] width 186 height 22
click at [155, 236] on input "Cancelar órdenes Asigna este permiso a los usuarios que quieres que puedan canc…" at bounding box center [150, 237] width 9 height 9
click at [252, 236] on font "Asigna este permiso a los usuarios que quieres que puedan cancelar cualquier or…" at bounding box center [260, 243] width 186 height 22
click at [155, 236] on input "Cancelar órdenes Asigna este permiso a los usuarios que quieres que puedan canc…" at bounding box center [150, 237] width 9 height 9
click at [152, 241] on input "Cancelar órdenes Asigna este permiso a los usuarios que quieres que puedan canc…" at bounding box center [150, 237] width 9 height 9
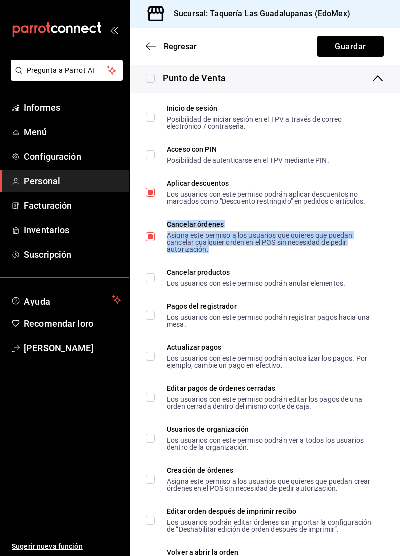
checkbox input "false"
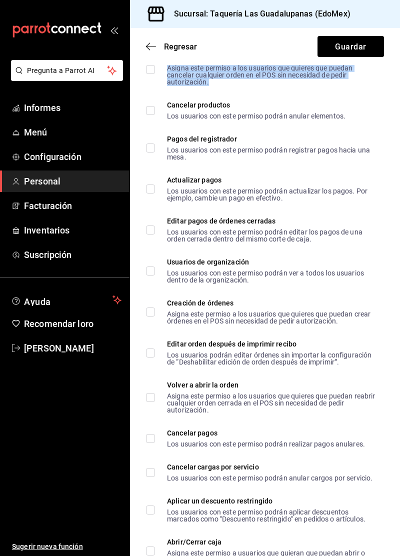
scroll to position [404, 0]
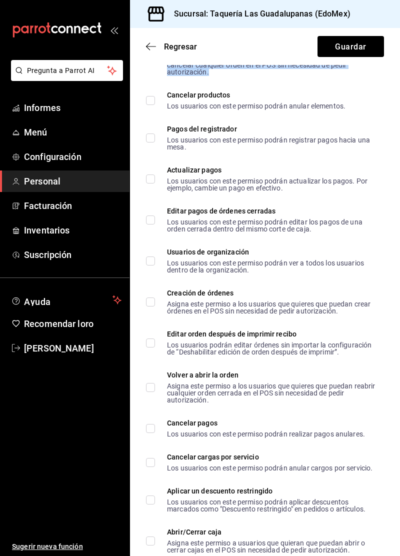
click at [152, 139] on input "Pagos del registrador Los usuarios con este permiso podrán registrar pagos haci…" at bounding box center [150, 138] width 9 height 9
checkbox input "true"
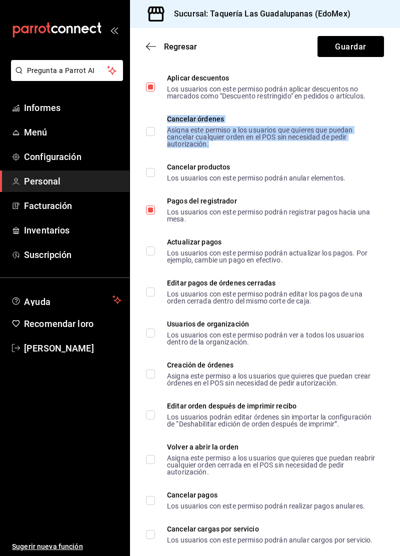
scroll to position [331, 0]
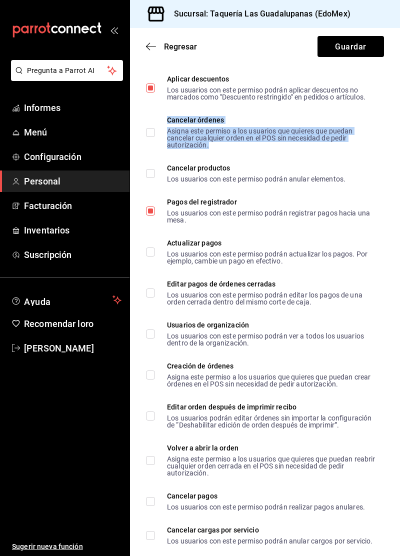
click at [147, 249] on input "Actualizar pagos Los usuarios con este permiso podrán actualizar los pagos. Por…" at bounding box center [150, 252] width 9 height 9
checkbox input "true"
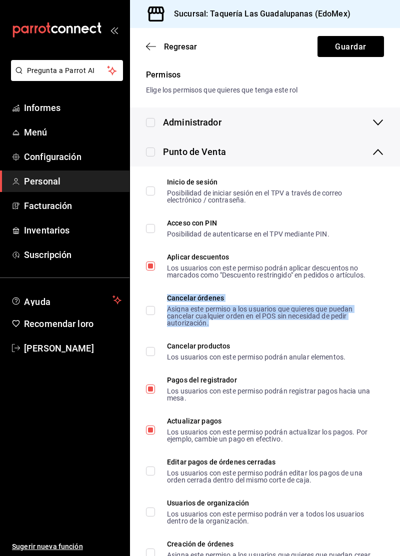
scroll to position [153, 0]
click at [153, 136] on div "Administrador" at bounding box center [265, 123] width 270 height 30
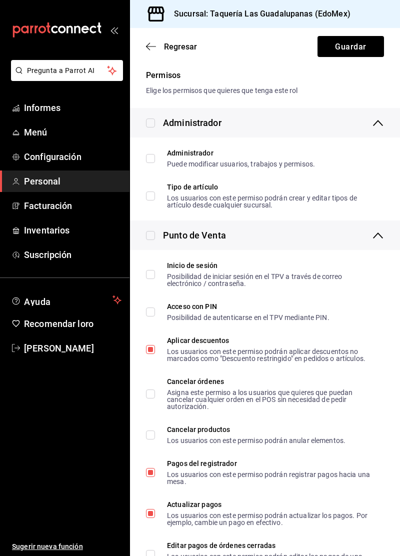
click at [192, 124] on font "Administrador" at bounding box center [192, 123] width 59 height 11
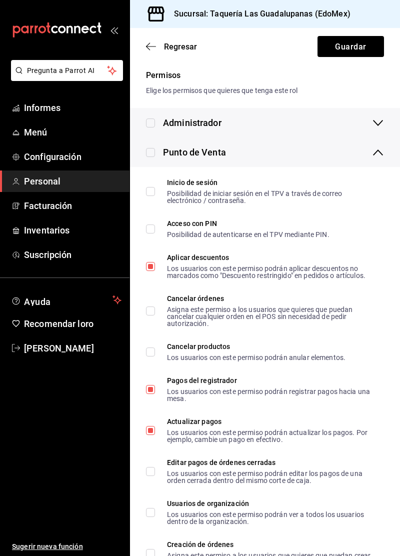
click at [151, 154] on input "checkbox" at bounding box center [150, 152] width 9 height 9
checkbox input "true"
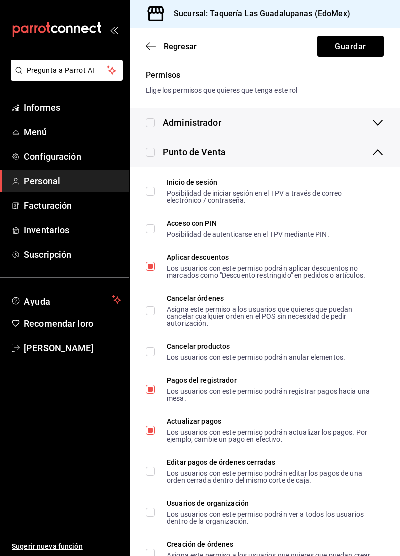
checkbox input "true"
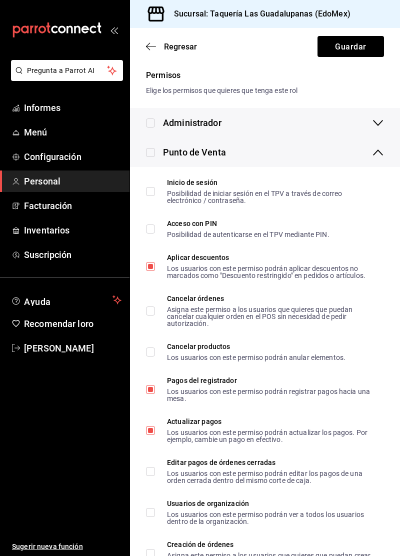
checkbox input "true"
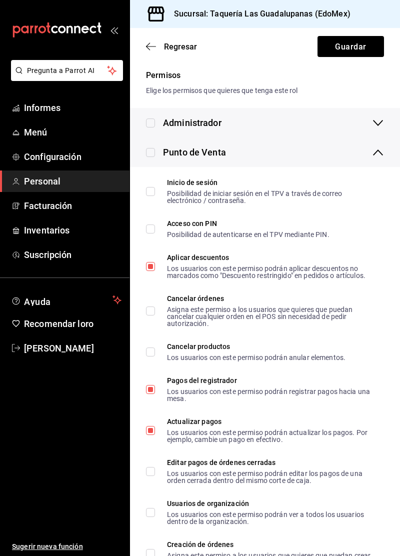
checkbox input "true"
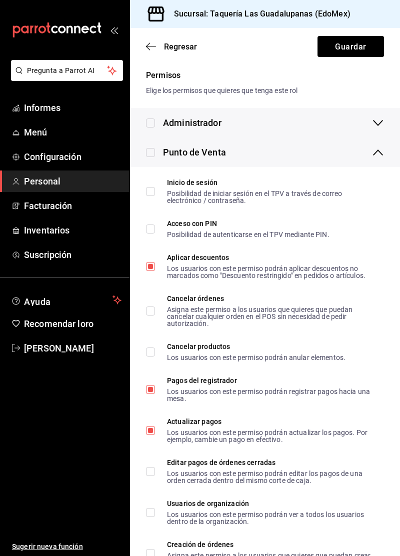
checkbox input "true"
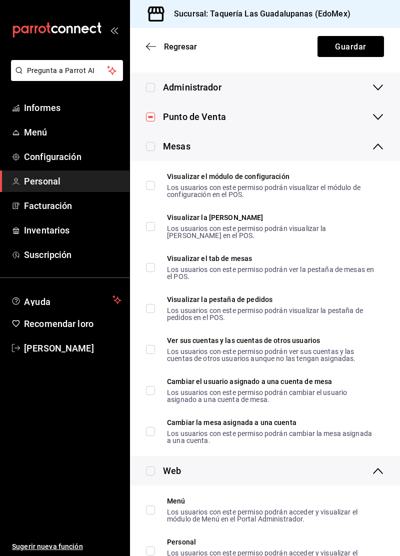
scroll to position [190, 0]
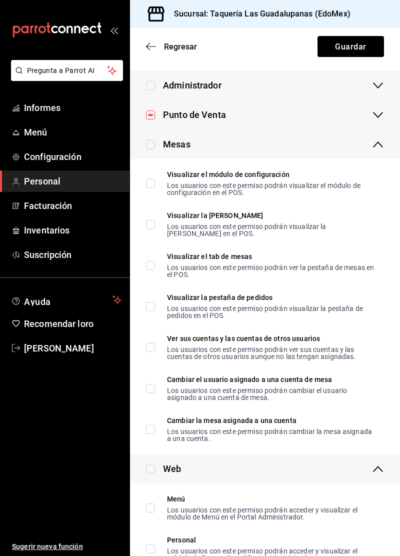
click at [155, 141] on input "checkbox" at bounding box center [150, 144] width 9 height 9
checkbox input "true"
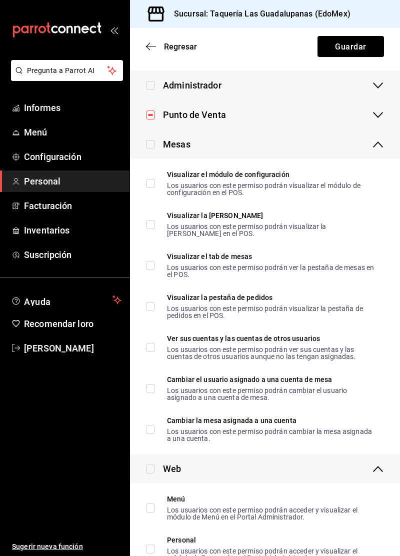
checkbox input "true"
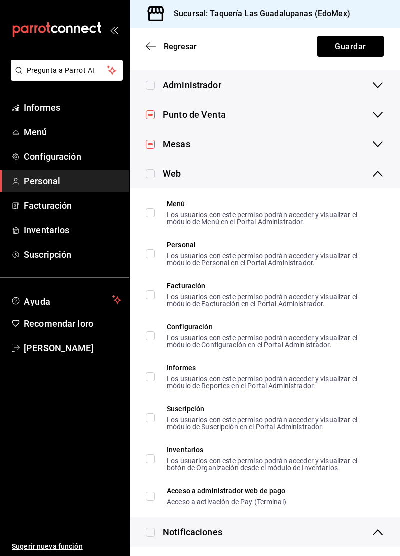
click at [147, 174] on input "checkbox" at bounding box center [150, 174] width 9 height 9
checkbox input "true"
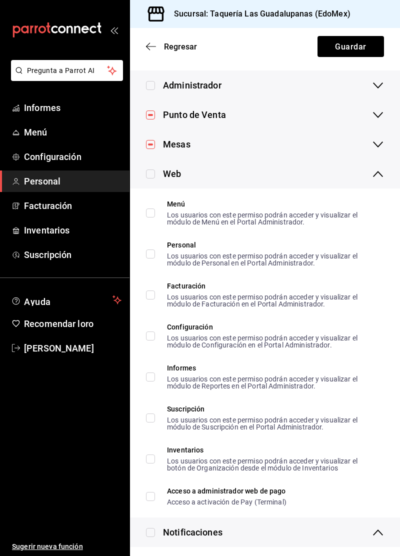
checkbox input "true"
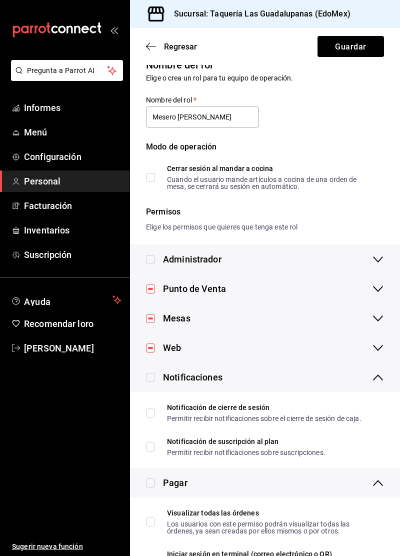
scroll to position [16, 0]
click at [134, 48] on div "Regresar Guardar" at bounding box center [265, 46] width 270 height 37
click at [185, 350] on div "Web" at bounding box center [265, 349] width 270 height 30
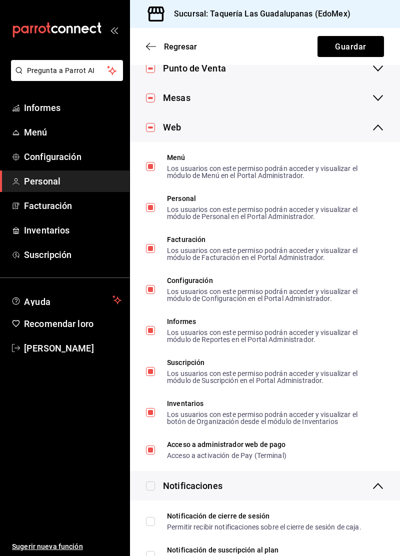
scroll to position [235, 0]
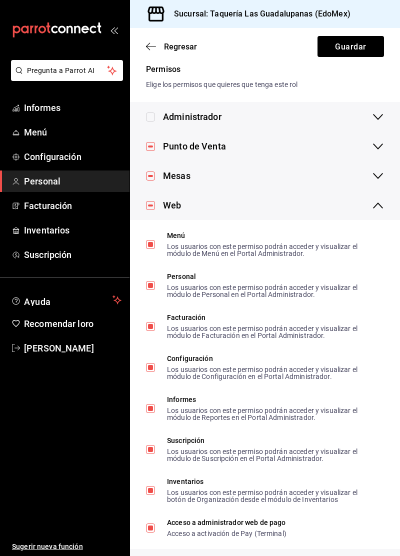
click at [235, 213] on div "Web" at bounding box center [265, 206] width 270 height 30
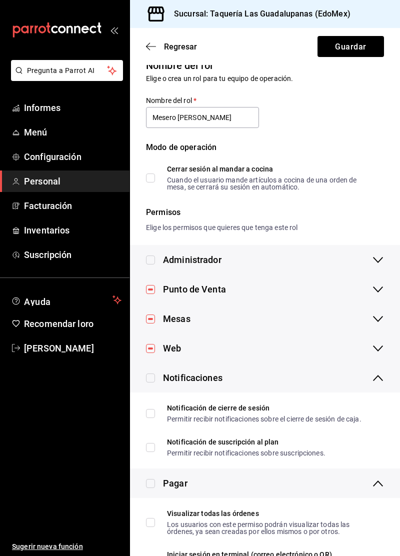
scroll to position [16, 0]
click at [154, 379] on input "checkbox" at bounding box center [150, 378] width 9 height 9
checkbox input "true"
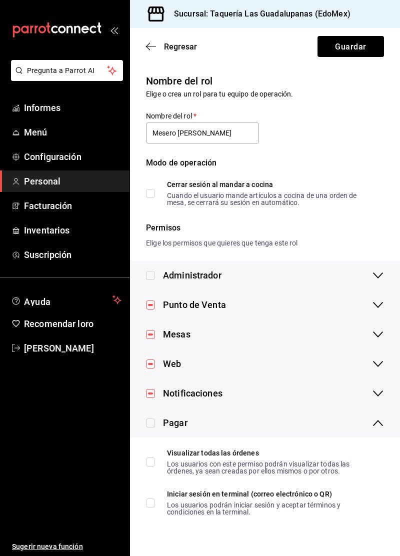
scroll to position [0, 0]
click at [211, 393] on font "Notificaciones" at bounding box center [193, 393] width 60 height 11
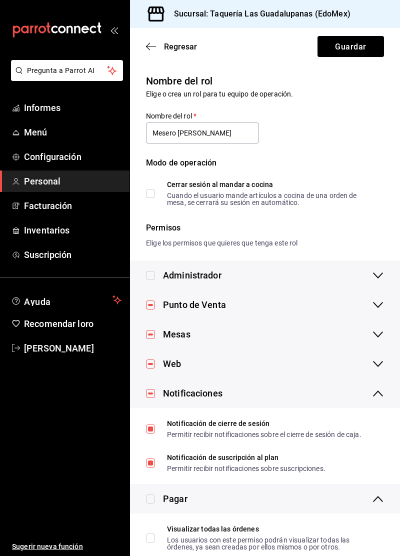
scroll to position [16, 0]
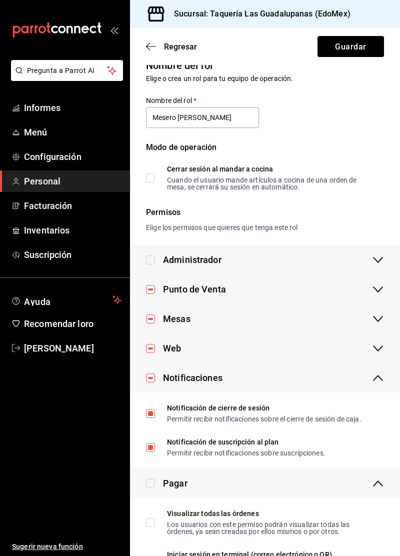
click at [154, 487] on input "checkbox" at bounding box center [150, 483] width 9 height 9
checkbox input "true"
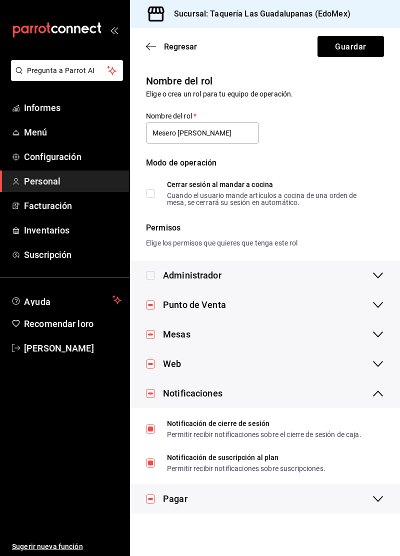
scroll to position [0, 0]
click at [356, 57] on button "Guardar" at bounding box center [351, 46] width 67 height 21
click at [364, 47] on div "Regresar Guardar" at bounding box center [265, 46] width 270 height 37
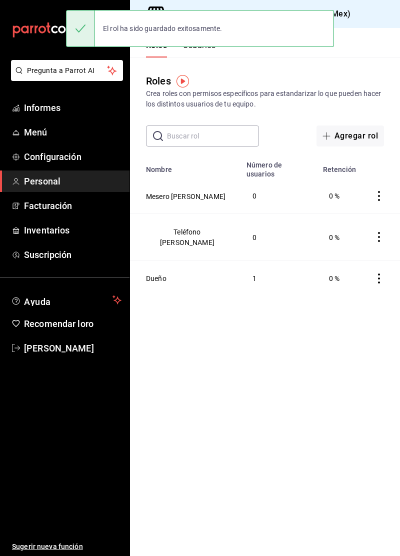
click at [210, 191] on td "Mesero Josué" at bounding box center [185, 197] width 111 height 36
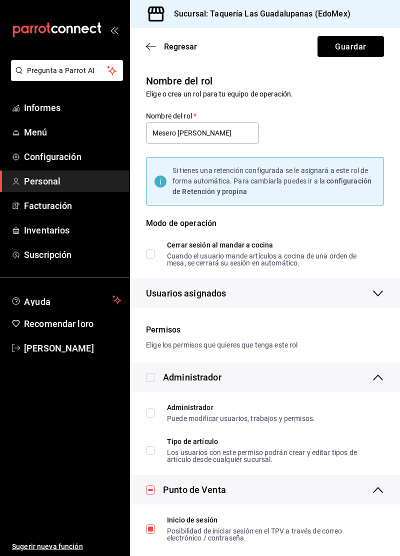
click at [370, 47] on button "Guardar" at bounding box center [351, 46] width 67 height 21
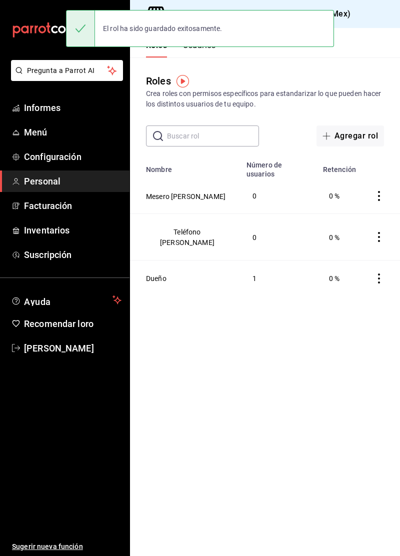
click at [202, 180] on td "Mesero Josué" at bounding box center [185, 197] width 111 height 36
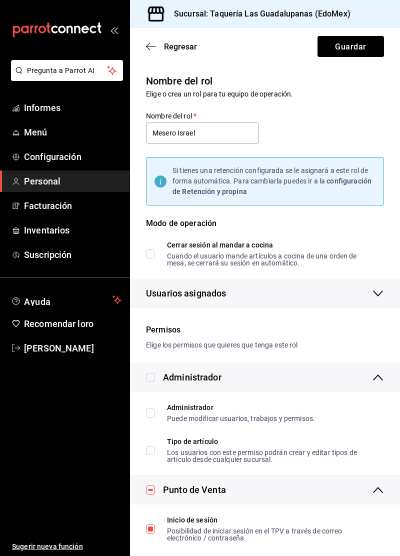
type input "Mesero Israel"
click at [365, 53] on button "Guardar" at bounding box center [351, 46] width 67 height 21
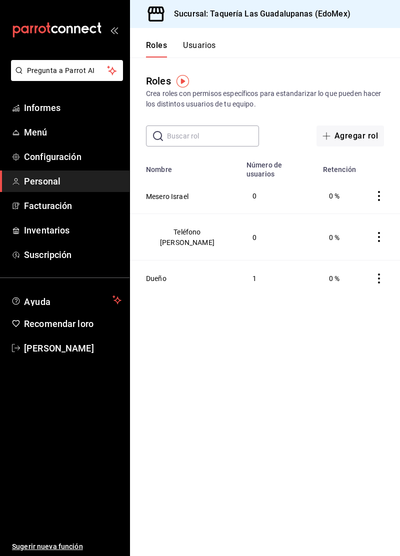
click at [362, 133] on font "Agregar rol" at bounding box center [357, 136] width 44 height 10
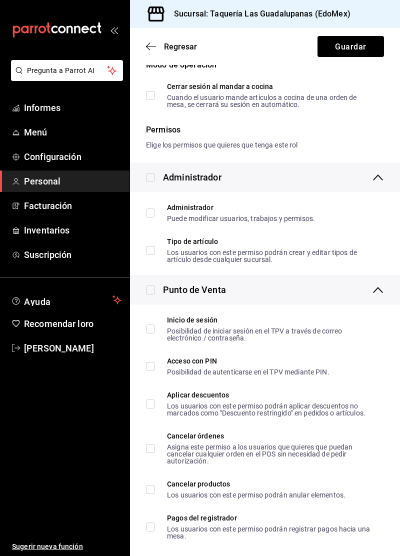
scroll to position [102, 0]
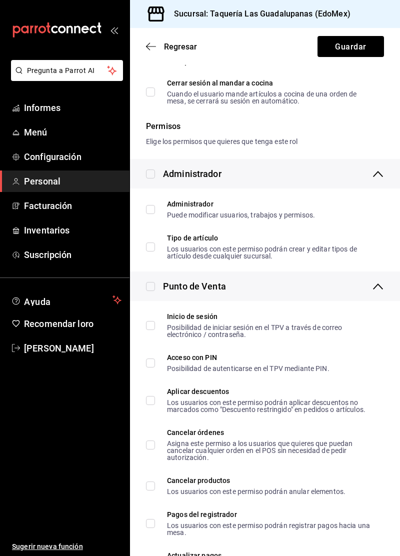
type input "Mesero Jairo"
click at [153, 171] on input "checkbox" at bounding box center [150, 174] width 9 height 9
checkbox input "true"
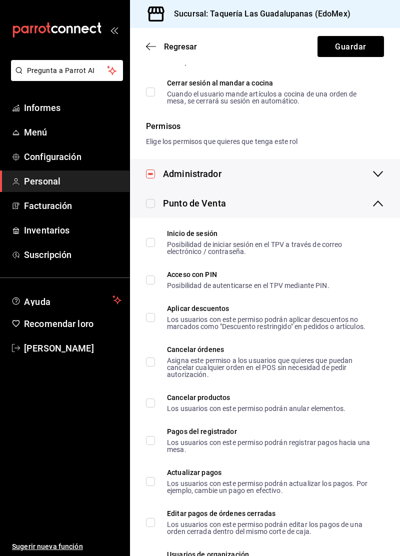
scroll to position [101, 0]
click at [154, 206] on input "checkbox" at bounding box center [150, 204] width 9 height 9
checkbox input "true"
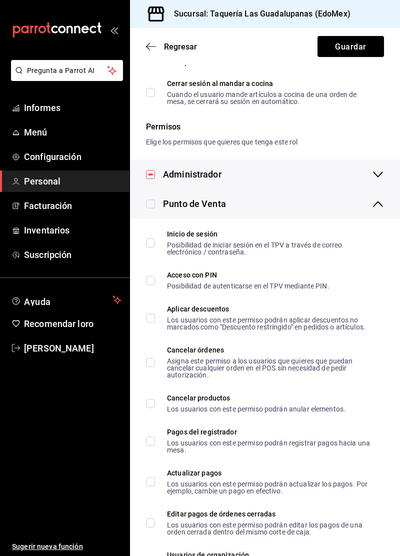
checkbox input "true"
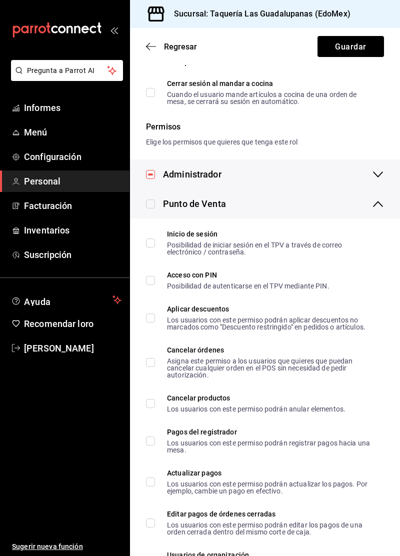
checkbox input "true"
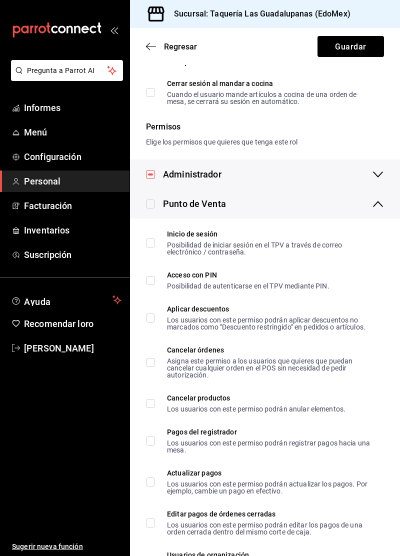
checkbox input "true"
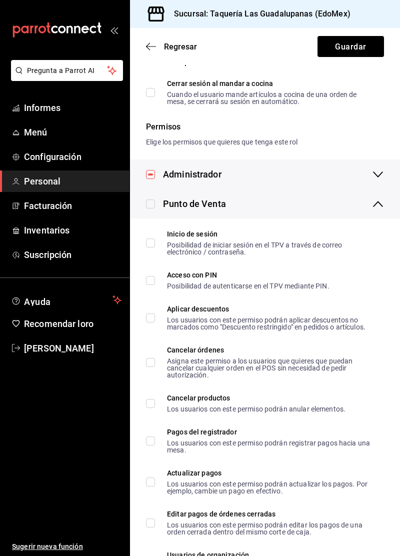
checkbox input "true"
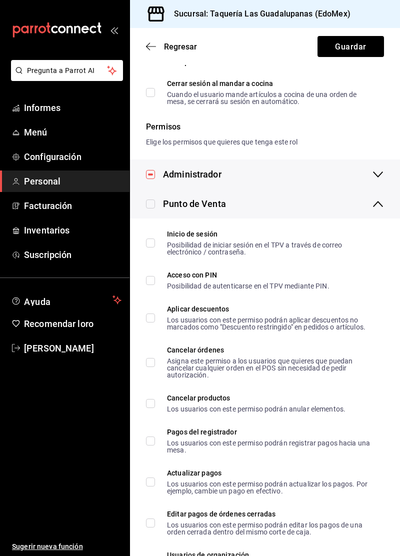
checkbox input "true"
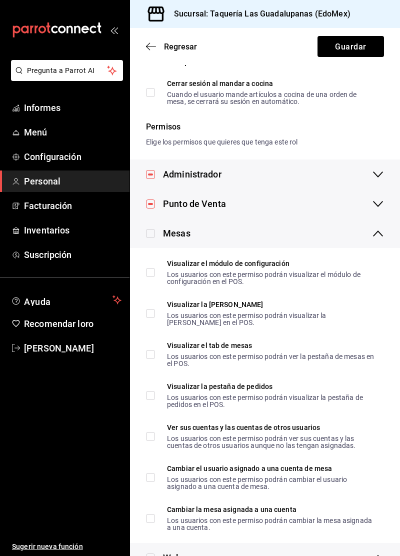
click at [154, 231] on input "checkbox" at bounding box center [150, 233] width 9 height 9
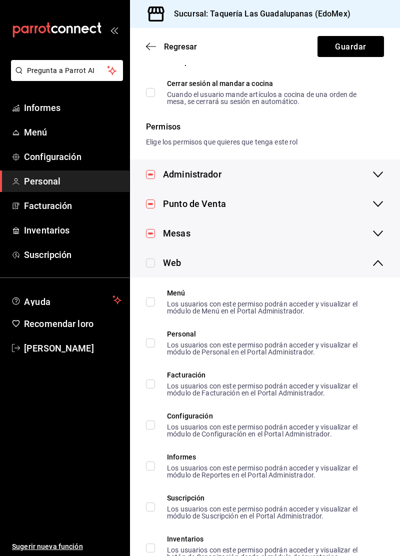
click at [150, 263] on input "checkbox" at bounding box center [150, 263] width 9 height 9
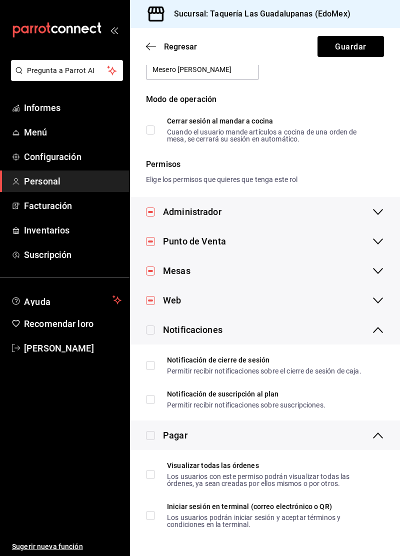
scroll to position [16, 0]
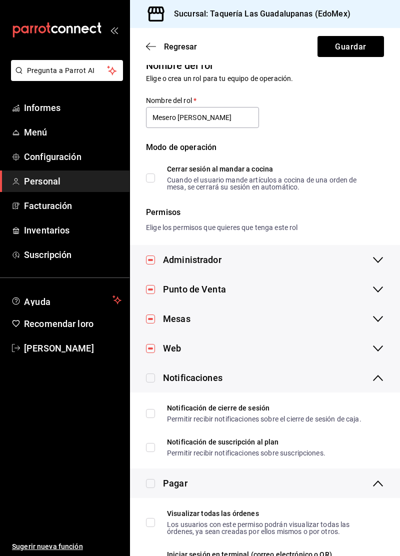
click at [150, 380] on input "checkbox" at bounding box center [150, 378] width 9 height 9
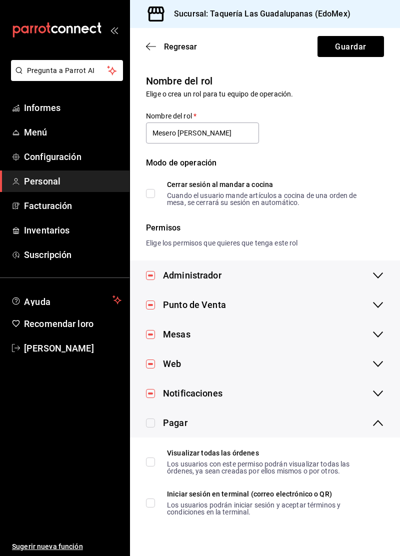
scroll to position [0, 0]
click at [153, 423] on input "checkbox" at bounding box center [150, 423] width 9 height 9
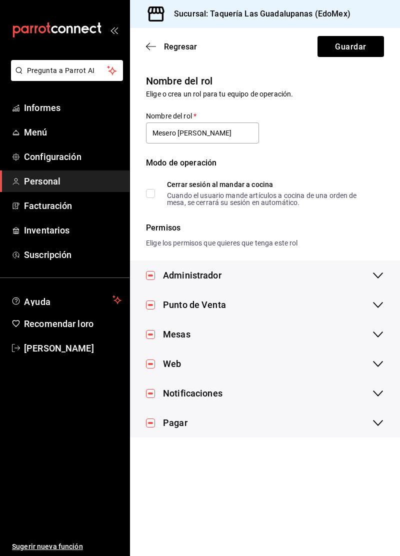
click at [169, 424] on font "Pagar" at bounding box center [175, 423] width 25 height 11
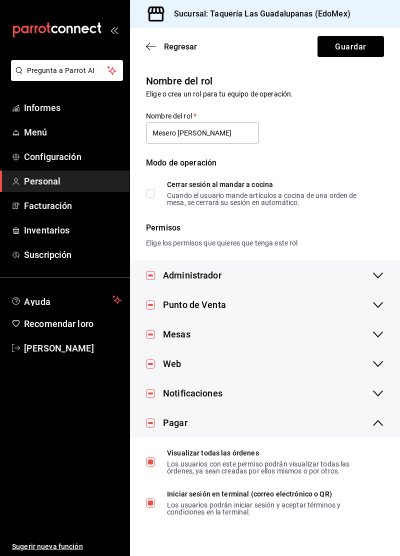
click at [214, 416] on div "Pagar" at bounding box center [265, 423] width 270 height 30
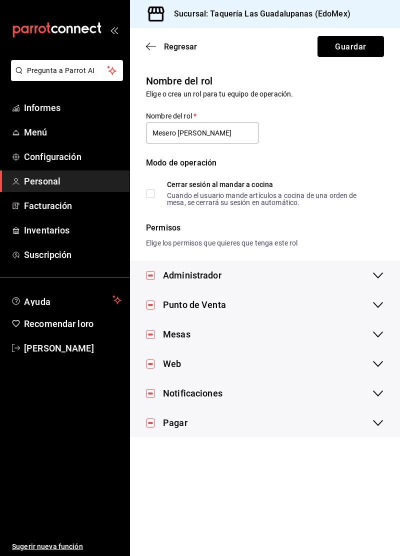
click at [362, 51] on font "Guardar" at bounding box center [350, 47] width 31 height 10
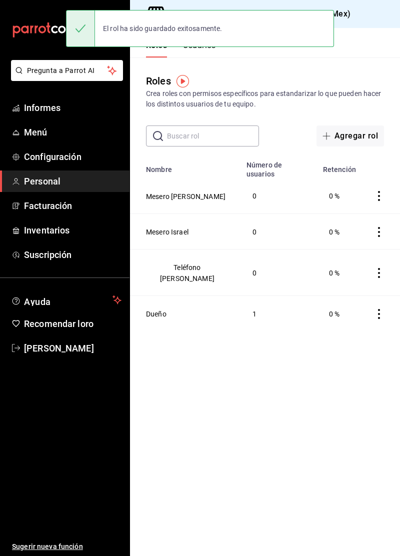
click at [362, 139] on font "Agregar rol" at bounding box center [357, 136] width 44 height 10
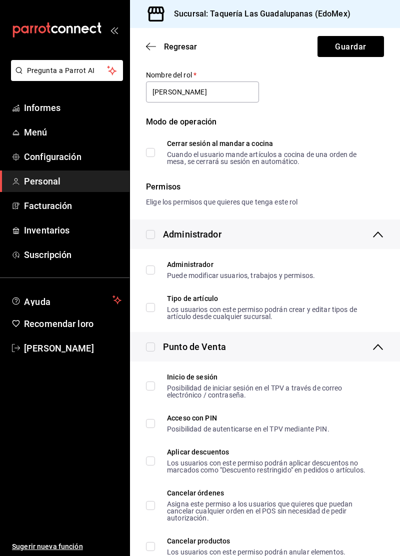
scroll to position [42, 0]
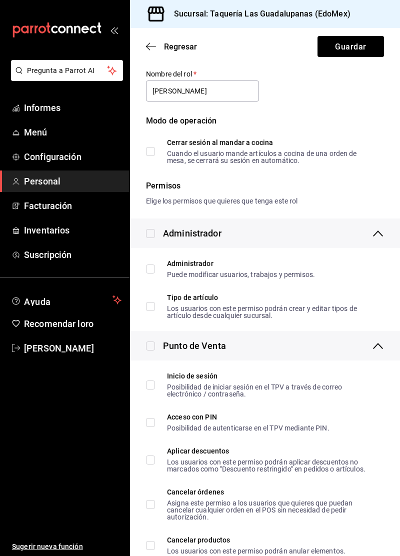
click at [150, 236] on input "checkbox" at bounding box center [150, 233] width 9 height 9
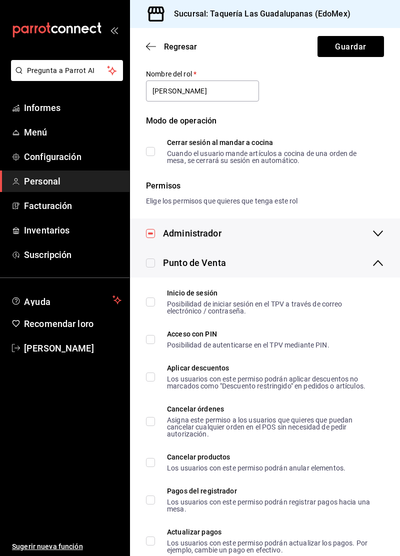
click at [154, 232] on input "checkbox" at bounding box center [150, 233] width 9 height 9
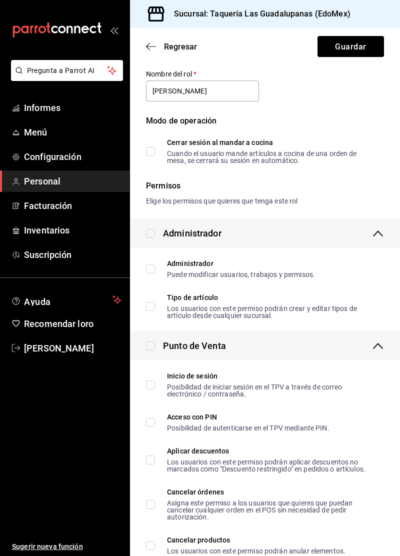
click at [153, 269] on input "Administrador Puede modificar usuarios, trabajos y permisos." at bounding box center [150, 269] width 9 height 9
click at [154, 345] on input "checkbox" at bounding box center [150, 346] width 9 height 9
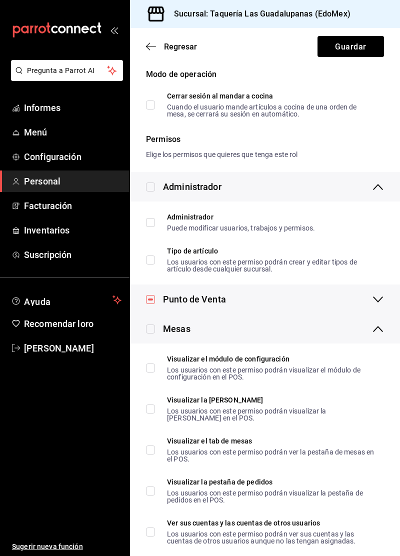
scroll to position [136, 0]
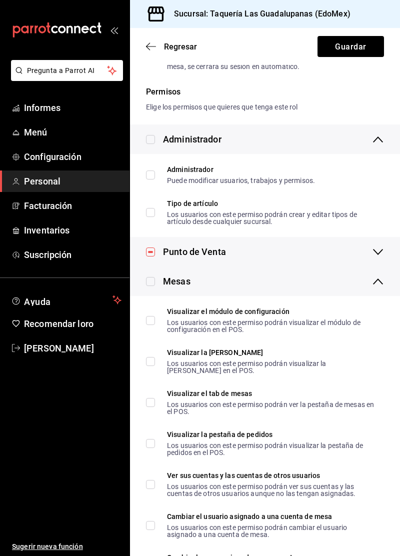
click at [152, 283] on input "checkbox" at bounding box center [150, 281] width 9 height 9
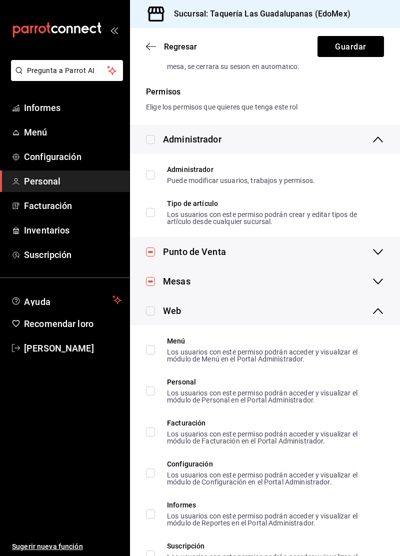
click at [153, 309] on input "checkbox" at bounding box center [150, 311] width 9 height 9
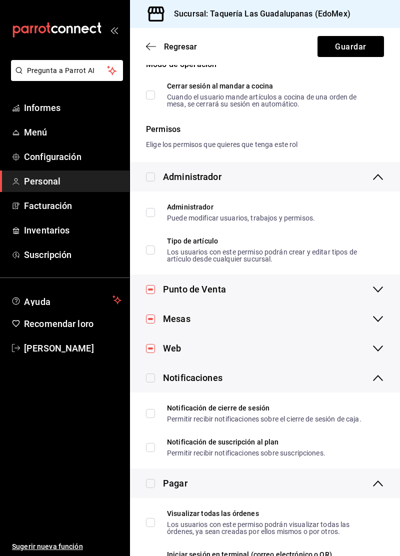
click at [151, 390] on div "Notificaciones" at bounding box center [265, 378] width 270 height 30
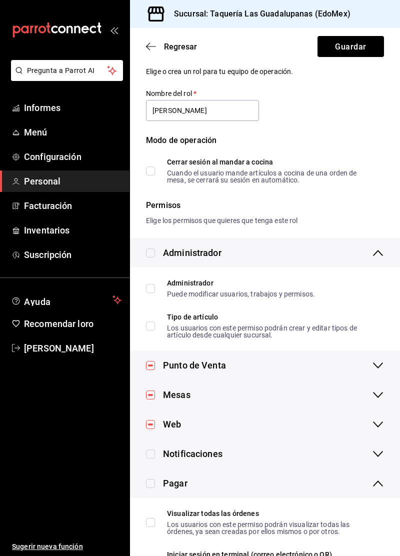
scroll to position [23, 0]
click at [154, 454] on input "checkbox" at bounding box center [150, 454] width 9 height 9
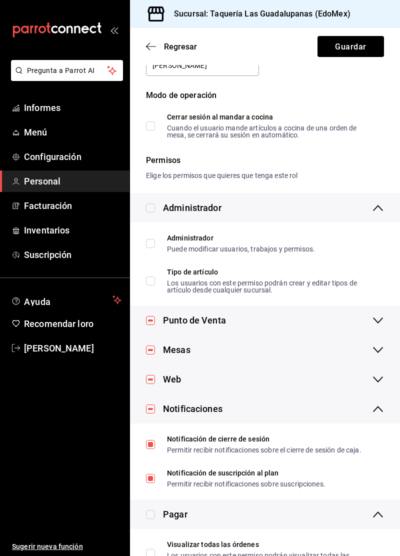
scroll to position [99, 0]
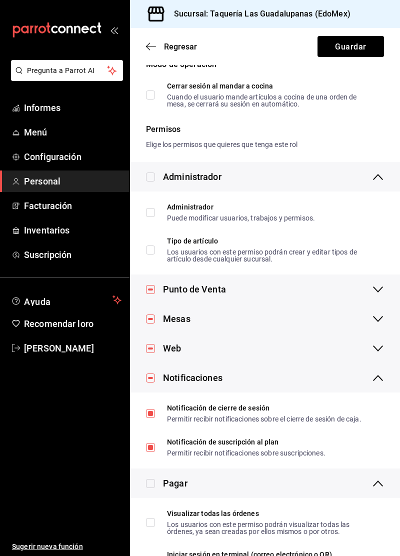
click at [154, 484] on input "checkbox" at bounding box center [150, 483] width 9 height 9
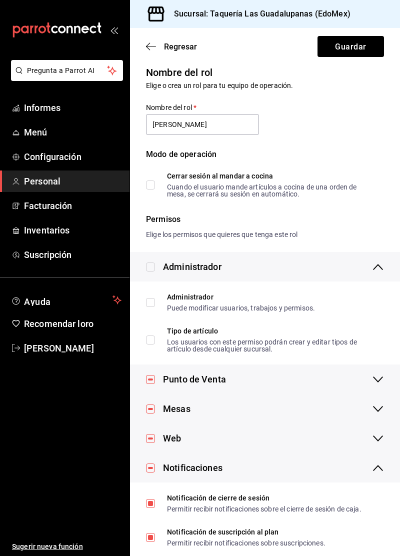
scroll to position [0, 0]
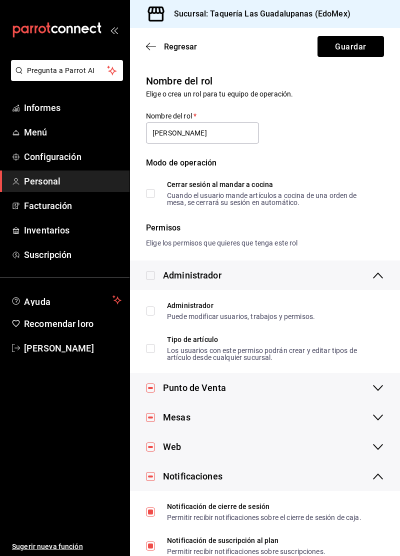
click at [353, 49] on font "Guardar" at bounding box center [350, 47] width 31 height 10
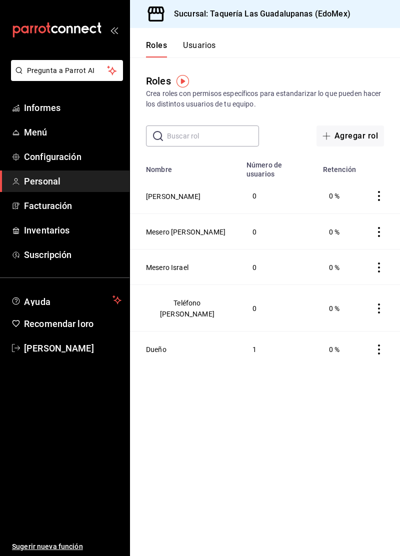
click at [249, 272] on td "0" at bounding box center [279, 268] width 77 height 36
click at [331, 258] on td "0 %" at bounding box center [339, 268] width 45 height 36
click at [376, 304] on icon "comportamiento" at bounding box center [379, 309] width 10 height 10
click at [293, 391] on div at bounding box center [200, 278] width 400 height 556
click at [337, 303] on td "0 %" at bounding box center [339, 308] width 45 height 47
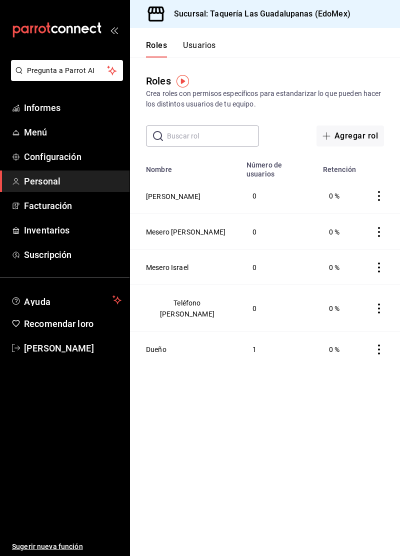
click at [329, 305] on font "0 %" at bounding box center [334, 309] width 11 height 8
click at [317, 297] on td "0 %" at bounding box center [339, 308] width 45 height 47
click at [241, 302] on td "0" at bounding box center [279, 308] width 77 height 47
click at [205, 296] on td "Teléfono Bryan" at bounding box center [185, 308] width 111 height 47
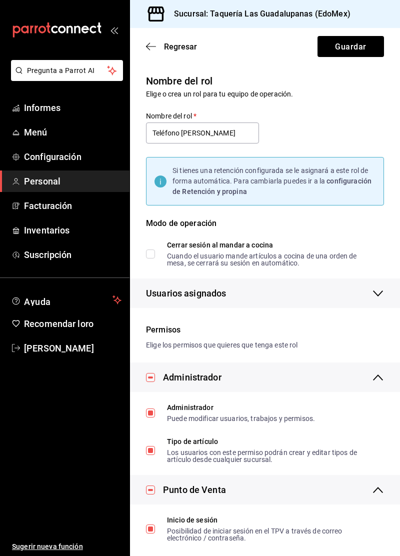
click at [147, 45] on icon "button" at bounding box center [148, 47] width 4 height 8
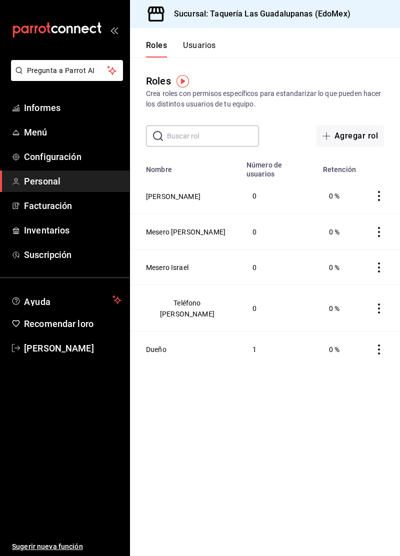
click at [83, 140] on link "Menú" at bounding box center [65, 133] width 130 height 22
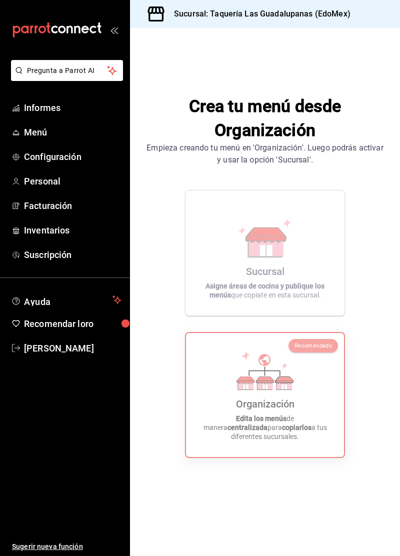
click at [277, 410] on font "Organización" at bounding box center [265, 404] width 59 height 12
click at [345, 410] on div "Recomendado Organización Edita los menús de manera centralizada para copiarlos …" at bounding box center [265, 395] width 160 height 126
click at [318, 349] on font "Recomendado" at bounding box center [314, 346] width 38 height 7
click at [350, 400] on div "Sucursal Asigne áreas de cocina y publique los menús que copiate en esta sucurs…" at bounding box center [265, 324] width 238 height 268
click at [231, 408] on div "Organización Edita los menús de manera centralizada para copiarlos a tus difere…" at bounding box center [265, 395] width 134 height 108
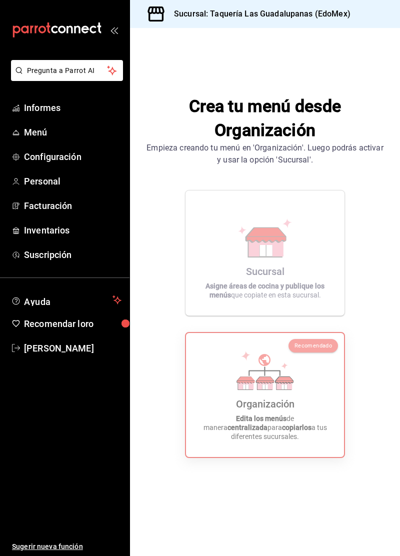
click at [233, 414] on div "Organización Edita los menús de manera centralizada para copiarlos a tus difere…" at bounding box center [265, 395] width 134 height 108
click at [231, 399] on div "Organización Edita los menús de manera centralizada para copiarlos a tus difere…" at bounding box center [265, 395] width 134 height 108
click at [246, 361] on icon at bounding box center [246, 356] width 10 height 10
click at [251, 390] on icon at bounding box center [265, 370] width 57 height 39
click at [264, 390] on icon at bounding box center [265, 370] width 57 height 39
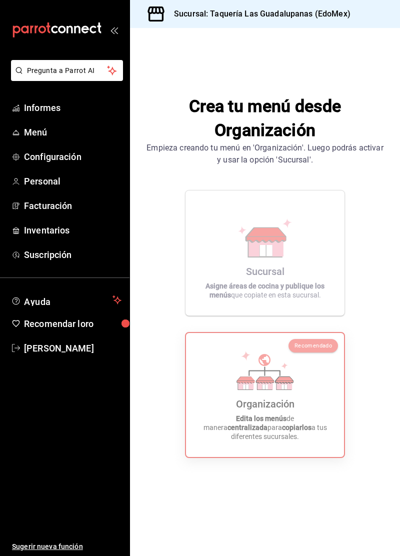
click at [271, 384] on icon at bounding box center [266, 380] width 18 height 7
click at [277, 390] on icon at bounding box center [265, 370] width 57 height 39
click at [270, 384] on icon at bounding box center [266, 380] width 18 height 7
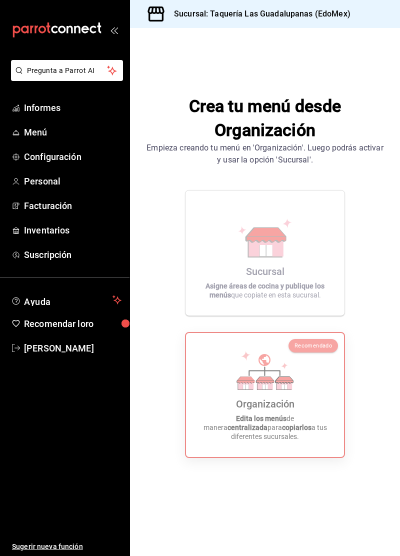
click at [306, 301] on div "Sucursal Asigne áreas de cocina y publique los menús que copiate en esta sucurs…" at bounding box center [265, 253] width 135 height 109
click at [326, 297] on div "Sucursal Asigne áreas de cocina y publique los menús que copiate en esta sucurs…" at bounding box center [265, 253] width 135 height 109
click at [323, 282] on div "Sucursal Asigne áreas de cocina y publique los menús que copiate en esta sucurs…" at bounding box center [265, 253] width 135 height 109
